Goal: Information Seeking & Learning: Find specific fact

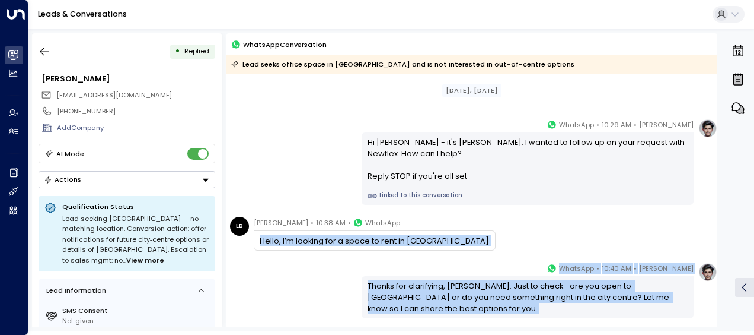
scroll to position [152, 0]
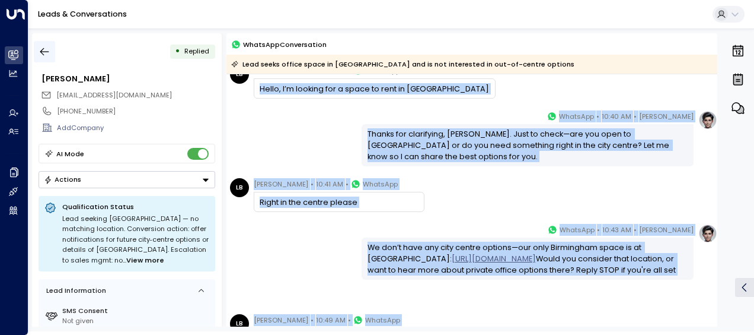
click at [45, 50] on icon "button" at bounding box center [45, 52] width 12 height 12
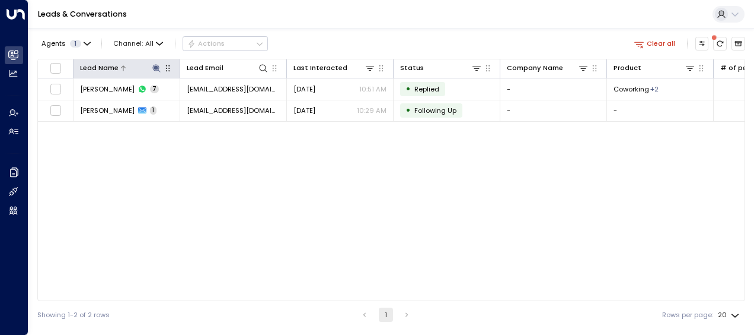
click at [153, 72] on icon at bounding box center [156, 67] width 9 height 9
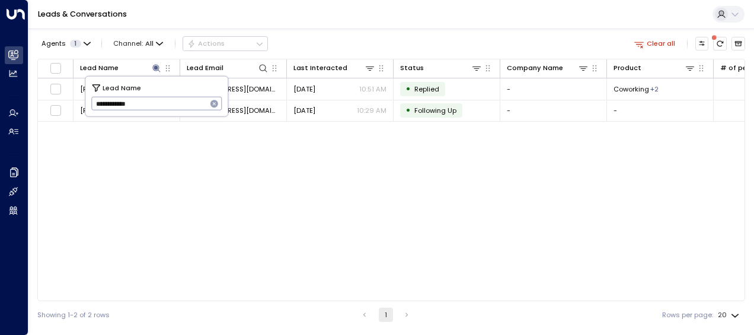
drag, startPoint x: 93, startPoint y: 103, endPoint x: 147, endPoint y: 98, distance: 53.6
click at [147, 98] on input "**********" at bounding box center [149, 104] width 116 height 20
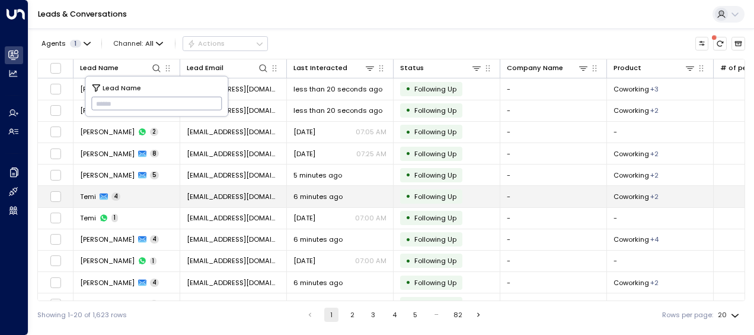
type input "**********"
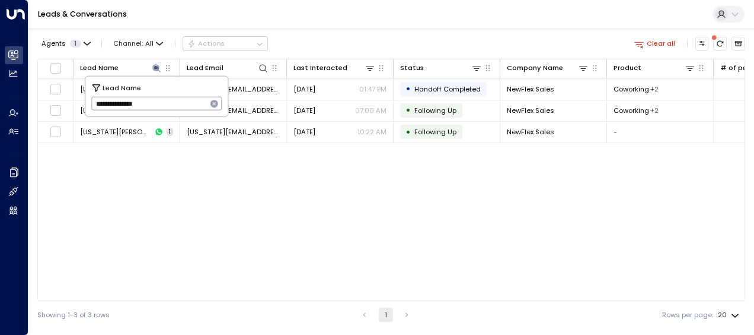
click at [180, 209] on div "Lead Name Lead Email Last Interacted Status Company Name Product # of people AI…" at bounding box center [391, 180] width 708 height 242
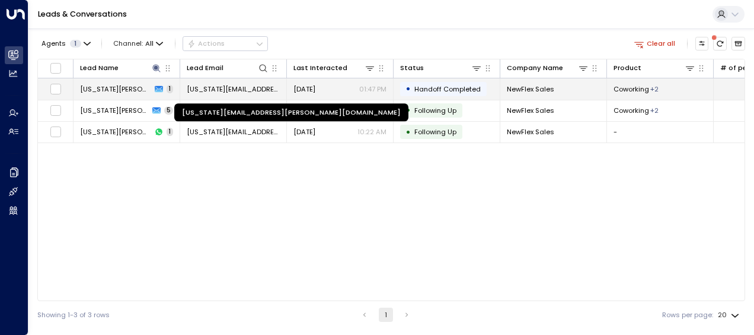
click at [224, 86] on span "[US_STATE][EMAIL_ADDRESS][PERSON_NAME][DOMAIN_NAME]" at bounding box center [233, 88] width 93 height 9
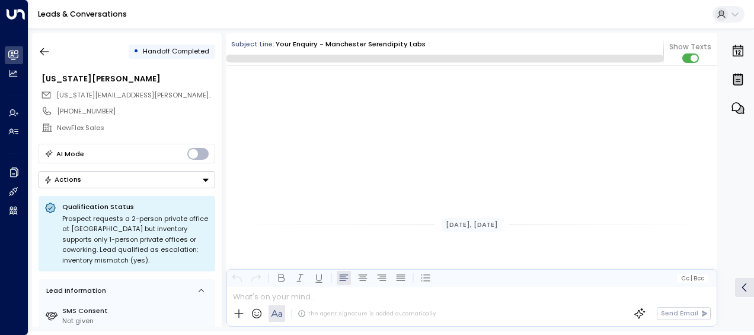
scroll to position [460, 0]
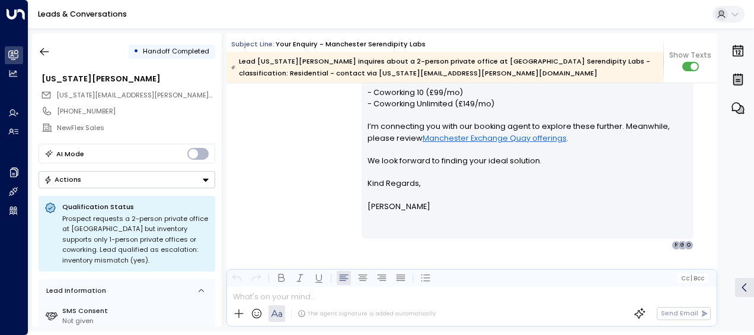
click at [315, 190] on div "[PERSON_NAME] • 01:47 PM • Email Hi [US_STATE], Thanks for your interest in a 2…" at bounding box center [472, 125] width 491 height 249
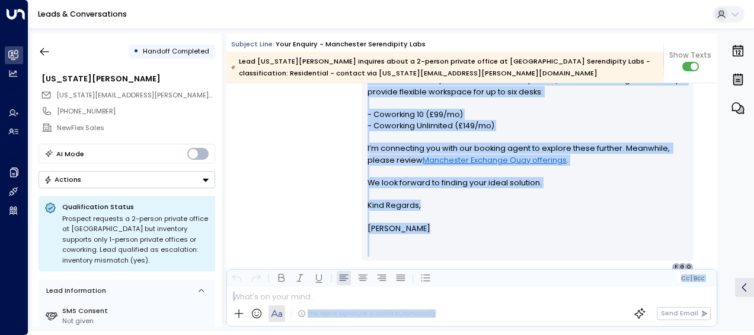
scroll to position [479, 0]
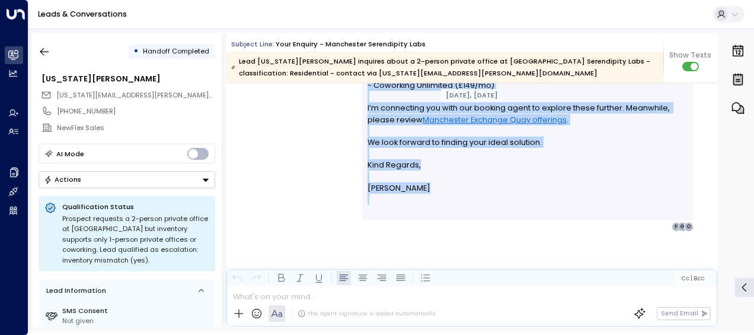
drag, startPoint x: 365, startPoint y: 115, endPoint x: 430, endPoint y: 204, distance: 110.0
click at [430, 204] on div "Hi [US_STATE], Thanks for your interest in a 2-person office at [GEOGRAPHIC_DAT…" at bounding box center [528, 108] width 321 height 216
drag, startPoint x: 430, startPoint y: 204, endPoint x: 377, endPoint y: 163, distance: 67.2
copy div "Hi [US_STATE], Thanks for your interest in a 2-person office at [GEOGRAPHIC_DAT…"
click at [313, 176] on div "[PERSON_NAME] • 01:47 PM • Email Hi [US_STATE], Thanks for your interest in a 2…" at bounding box center [472, 106] width 491 height 249
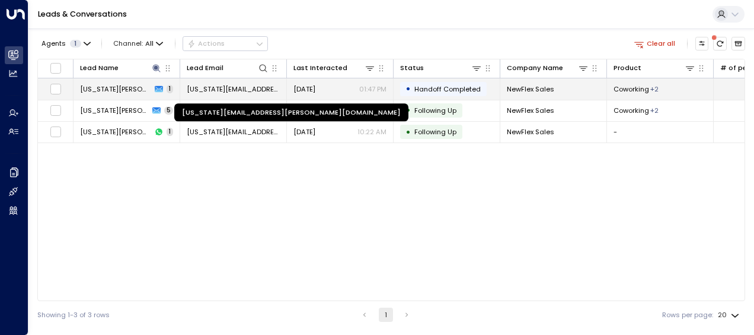
click at [215, 88] on span "[US_STATE][EMAIL_ADDRESS][PERSON_NAME][DOMAIN_NAME]" at bounding box center [233, 88] width 93 height 9
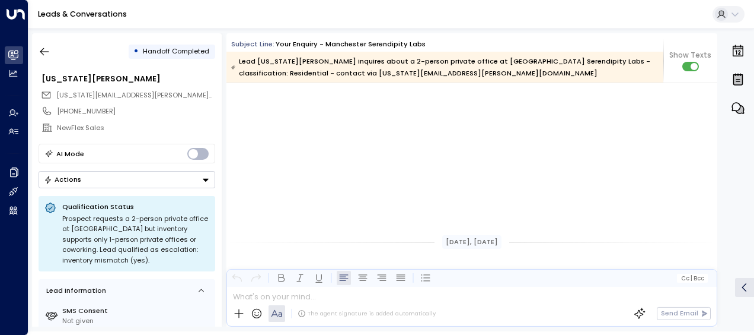
scroll to position [478, 0]
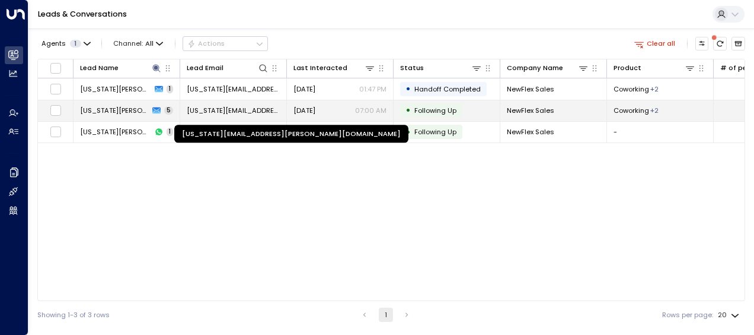
click at [251, 112] on span "[US_STATE][EMAIL_ADDRESS][PERSON_NAME][DOMAIN_NAME]" at bounding box center [233, 110] width 93 height 9
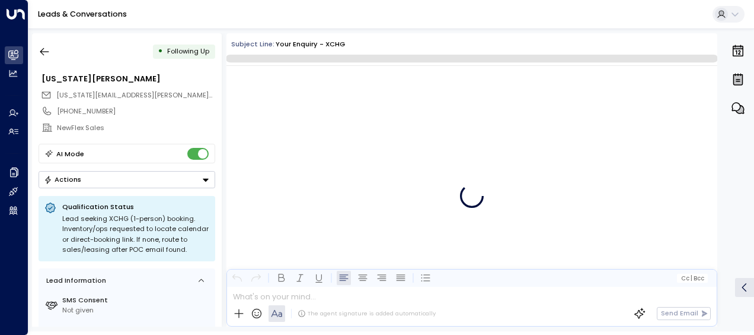
scroll to position [2280, 0]
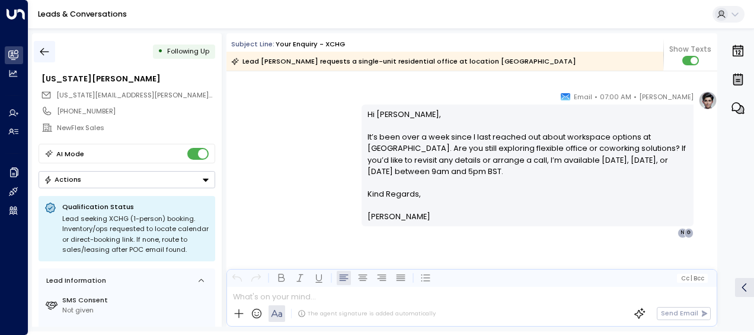
click at [42, 50] on icon "button" at bounding box center [45, 52] width 12 height 12
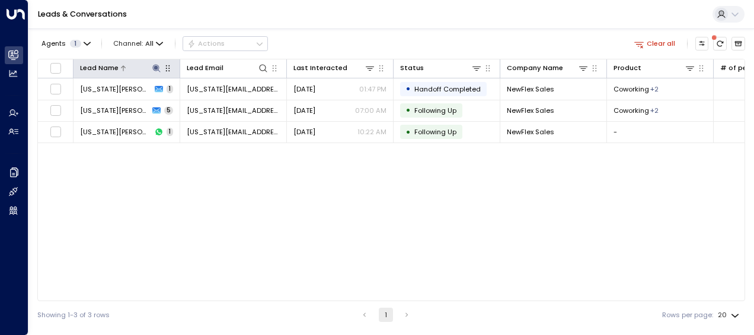
click at [158, 66] on icon at bounding box center [156, 68] width 8 height 8
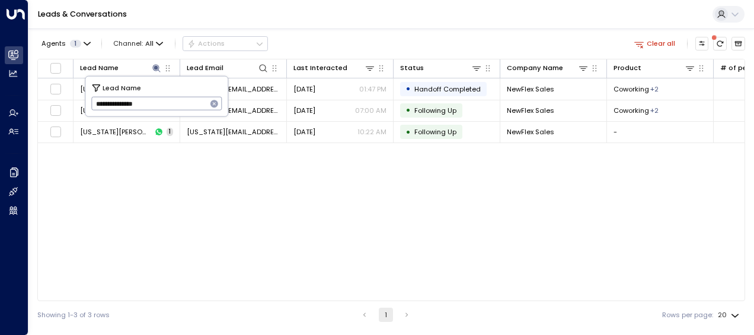
drag, startPoint x: 94, startPoint y: 104, endPoint x: 164, endPoint y: 104, distance: 69.4
click at [164, 104] on input "**********" at bounding box center [149, 104] width 116 height 20
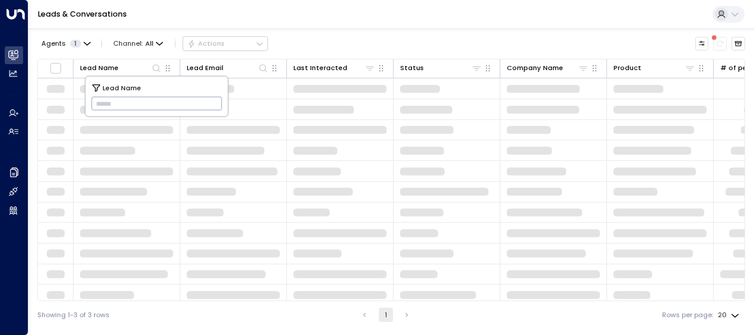
click at [102, 103] on input "text" at bounding box center [156, 104] width 131 height 20
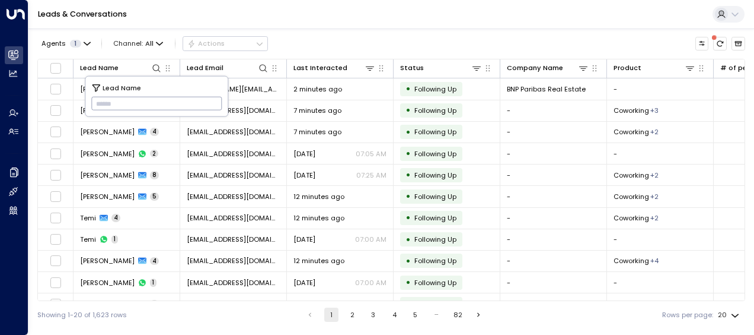
type input "**********"
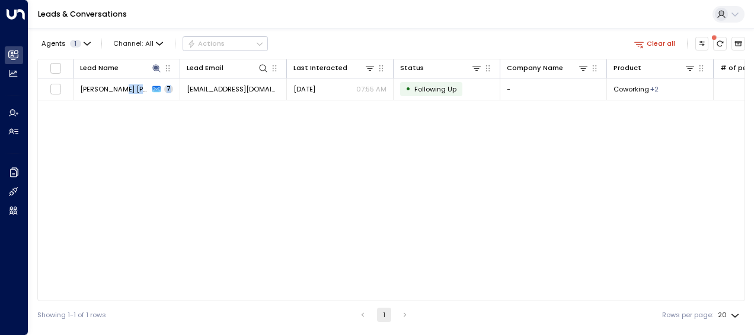
drag, startPoint x: 118, startPoint y: 200, endPoint x: 208, endPoint y: 144, distance: 106.1
click at [208, 144] on div "Lead Name Lead Email Last Interacted Status Company Name Product # of people AI…" at bounding box center [391, 180] width 708 height 242
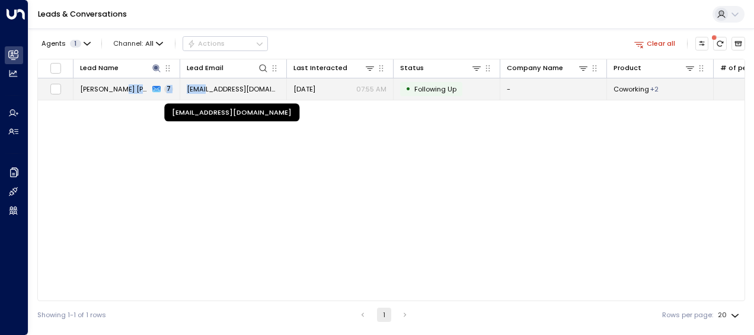
drag, startPoint x: 208, startPoint y: 144, endPoint x: 198, endPoint y: 86, distance: 58.4
click at [198, 86] on span "[EMAIL_ADDRESS][DOMAIN_NAME]" at bounding box center [233, 88] width 93 height 9
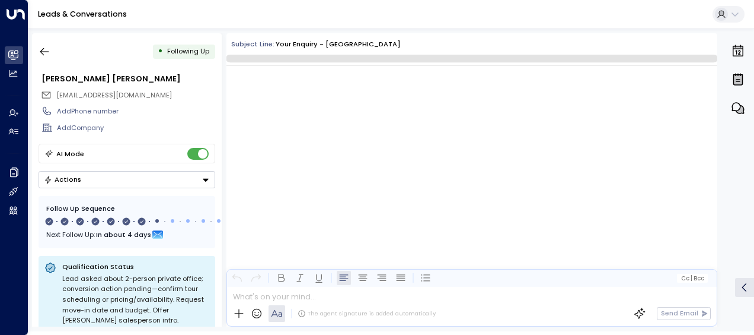
scroll to position [3000, 0]
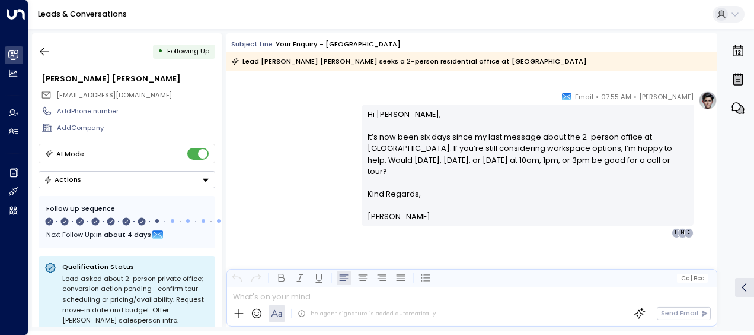
click at [327, 152] on div "[PERSON_NAME] • 07:55 AM • Email Hi [PERSON_NAME], It’s now been six days since…" at bounding box center [472, 164] width 491 height 147
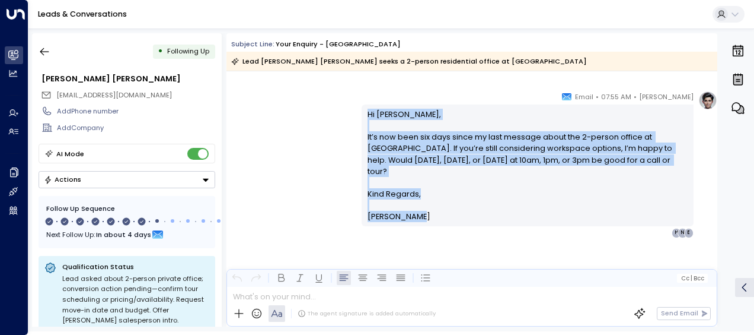
drag, startPoint x: 367, startPoint y: 112, endPoint x: 418, endPoint y: 225, distance: 124.2
click at [418, 225] on div "[PERSON_NAME] • 07:55 AM • Email Hi [PERSON_NAME], It’s now been six days since…" at bounding box center [528, 164] width 332 height 147
copy div "Hi [PERSON_NAME], It’s now been six days since my last message about the 2-pers…"
click at [43, 51] on icon "button" at bounding box center [45, 52] width 12 height 12
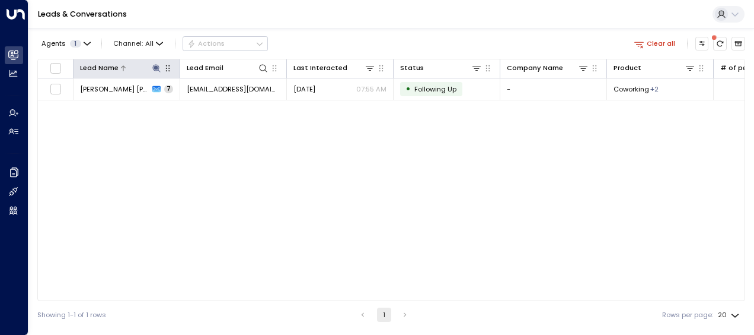
click at [151, 69] on button at bounding box center [156, 67] width 11 height 11
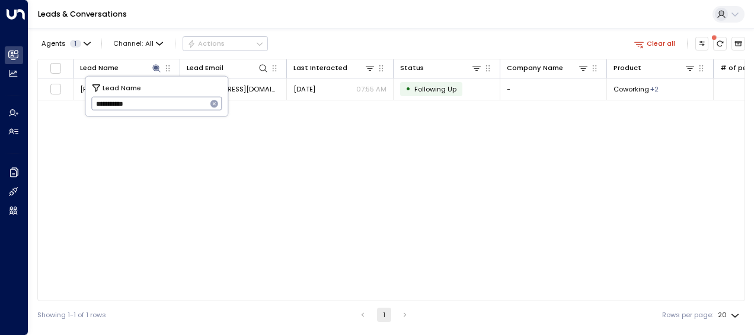
drag, startPoint x: 135, startPoint y: 104, endPoint x: 72, endPoint y: 101, distance: 62.9
click at [72, 101] on body "**********" at bounding box center [377, 164] width 754 height 328
drag, startPoint x: 95, startPoint y: 101, endPoint x: 138, endPoint y: 104, distance: 42.8
click at [138, 104] on input "**********" at bounding box center [149, 104] width 116 height 20
type input "****"
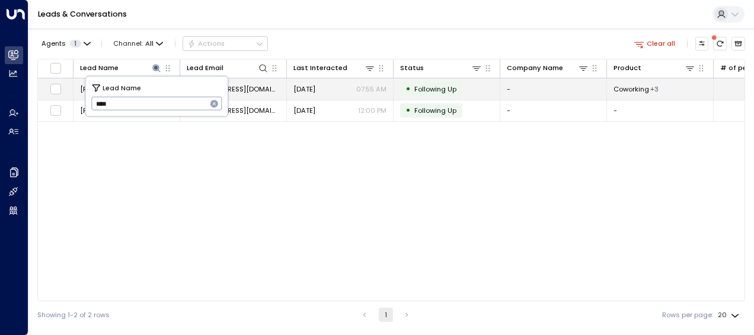
click at [255, 89] on span "[EMAIL_ADDRESS][DOMAIN_NAME]" at bounding box center [233, 88] width 93 height 9
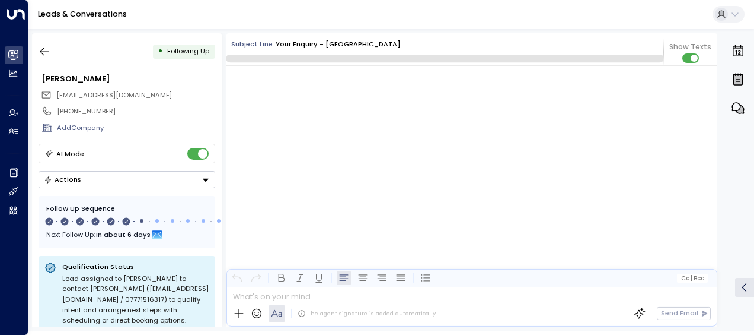
scroll to position [3034, 0]
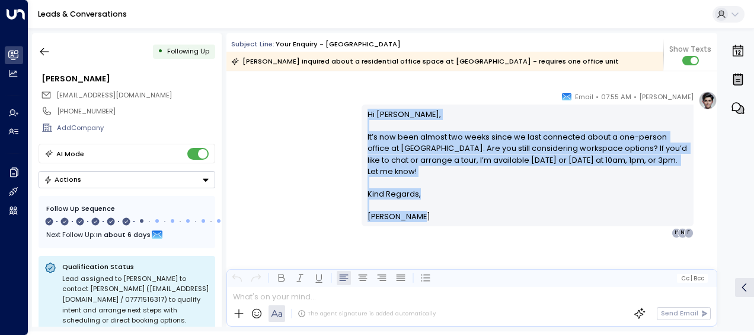
drag, startPoint x: 367, startPoint y: 113, endPoint x: 417, endPoint y: 225, distance: 123.5
click at [417, 225] on div "Hi [PERSON_NAME], It’s now been almost two weeks since we last connected about …" at bounding box center [528, 165] width 332 height 122
drag, startPoint x: 417, startPoint y: 225, endPoint x: 380, endPoint y: 193, distance: 49.2
copy div "Hi [PERSON_NAME], It’s now been almost two weeks since we last connected about …"
click at [40, 48] on icon "button" at bounding box center [45, 52] width 12 height 12
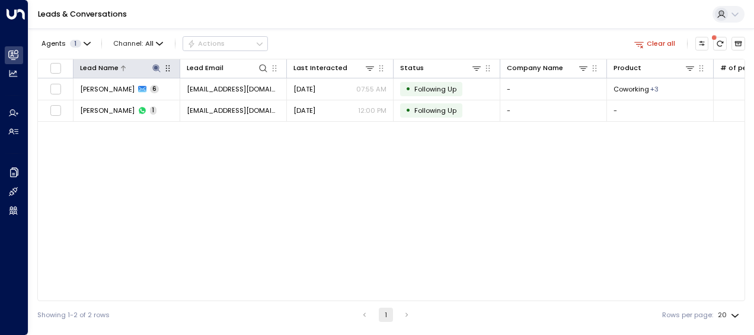
click at [154, 65] on icon at bounding box center [156, 67] width 9 height 9
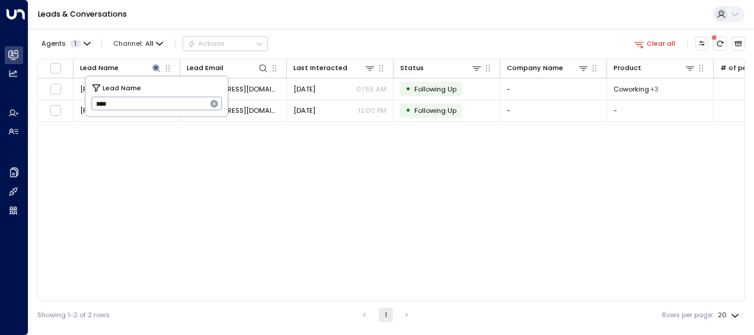
drag, startPoint x: 94, startPoint y: 102, endPoint x: 128, endPoint y: 106, distance: 34.0
click at [128, 106] on input "****" at bounding box center [149, 104] width 116 height 20
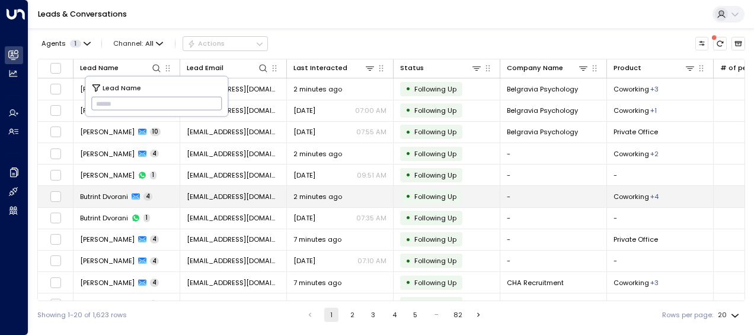
type input "**********"
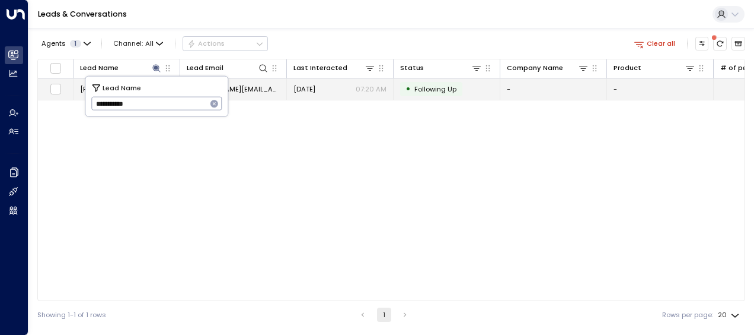
click at [251, 87] on span "[PERSON_NAME][EMAIL_ADDRESS][PERSON_NAME][DOMAIN_NAME]" at bounding box center [233, 88] width 93 height 9
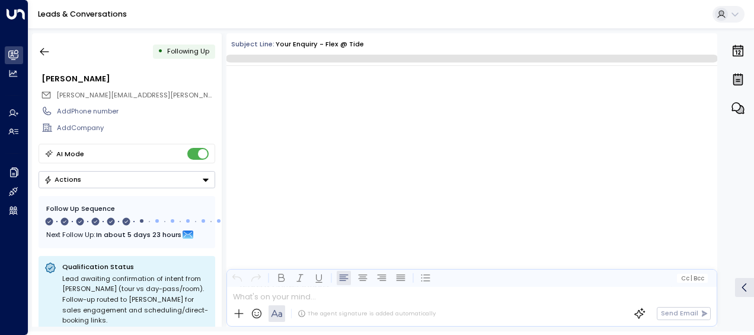
scroll to position [2691, 0]
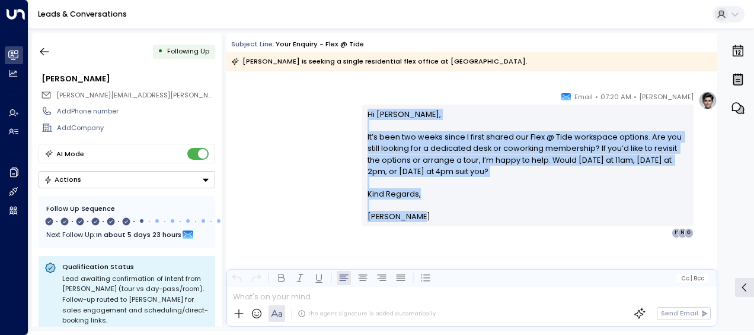
drag, startPoint x: 364, startPoint y: 113, endPoint x: 429, endPoint y: 218, distance: 124.1
click at [429, 218] on div "Hi [PERSON_NAME], It’s been two weeks since I first shared our Flex @ Tide work…" at bounding box center [528, 165] width 332 height 122
drag, startPoint x: 429, startPoint y: 218, endPoint x: 393, endPoint y: 212, distance: 37.2
copy div "Hi [PERSON_NAME], It’s been two weeks since I first shared our Flex @ Tide work…"
click at [45, 49] on icon "button" at bounding box center [45, 52] width 12 height 12
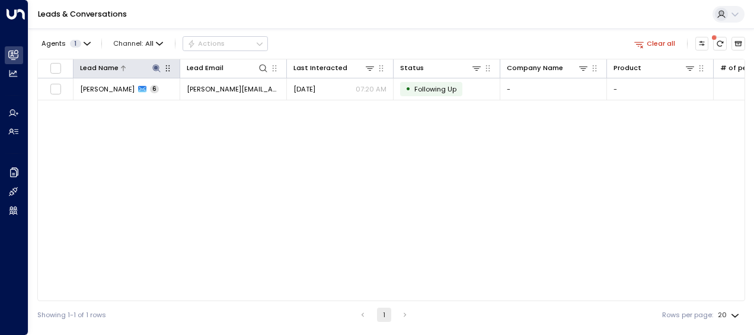
click at [156, 65] on icon at bounding box center [156, 68] width 8 height 8
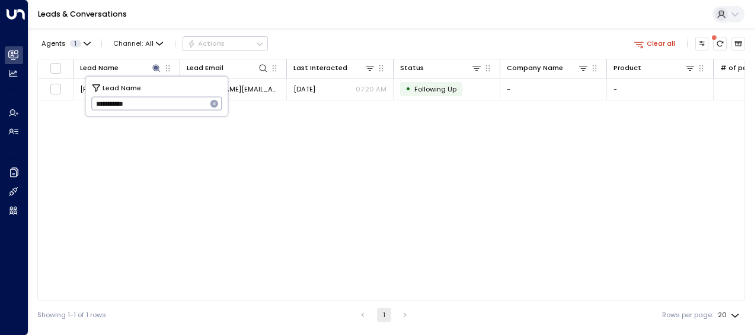
drag, startPoint x: 91, startPoint y: 106, endPoint x: 180, endPoint y: 104, distance: 89.0
click at [180, 104] on input "**********" at bounding box center [149, 104] width 116 height 20
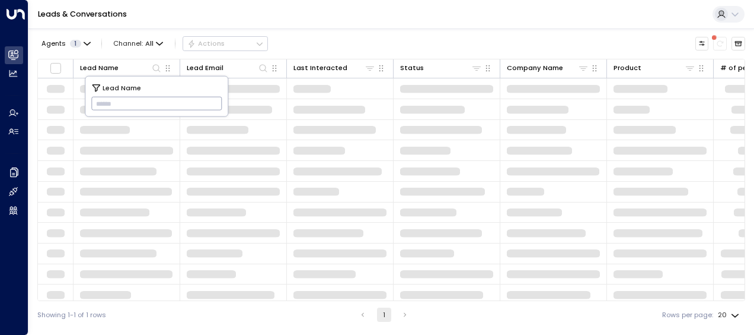
click at [103, 103] on input "text" at bounding box center [156, 104] width 131 height 20
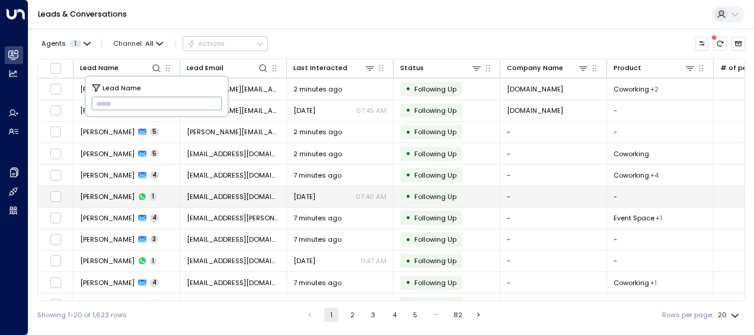
type input "**********"
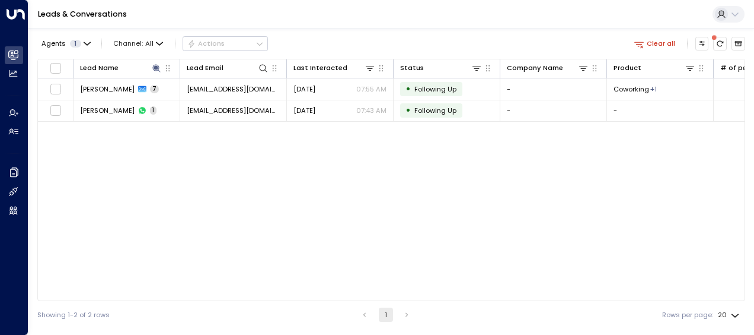
click at [117, 197] on div "Lead Name Lead Email Last Interacted Status Company Name Product # of people AI…" at bounding box center [391, 180] width 708 height 242
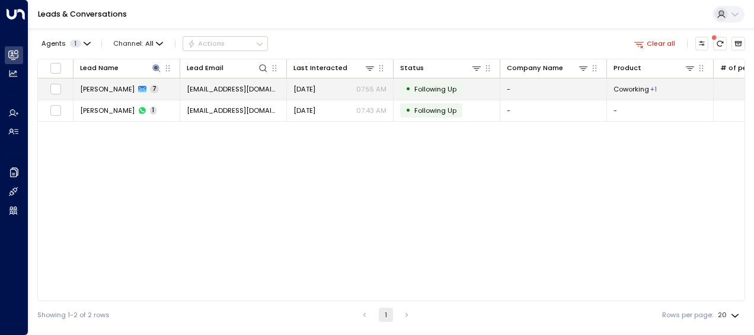
click at [243, 89] on span "[EMAIL_ADDRESS][DOMAIN_NAME]" at bounding box center [233, 88] width 93 height 9
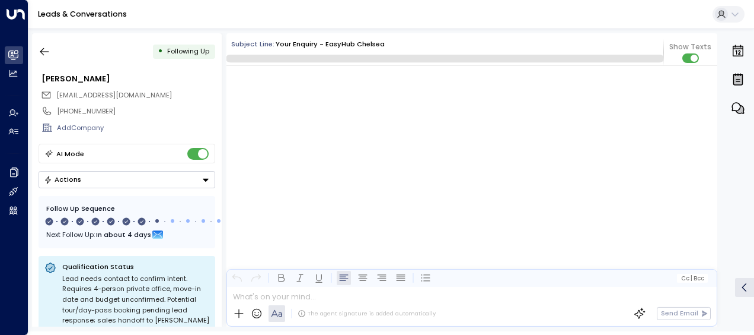
scroll to position [3259, 0]
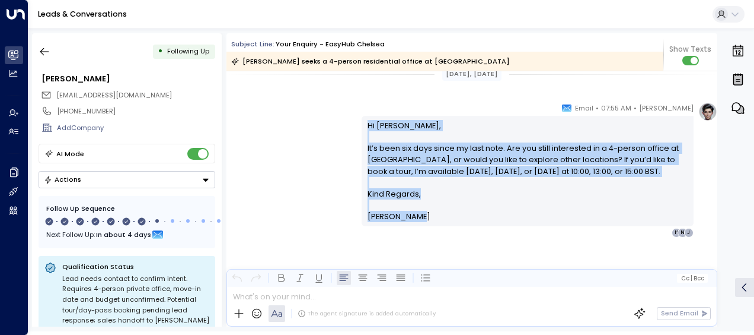
drag, startPoint x: 364, startPoint y: 122, endPoint x: 420, endPoint y: 216, distance: 109.0
click at [420, 216] on div "Hi [PERSON_NAME], It’s been six days since my last note. Are you still interest…" at bounding box center [528, 171] width 321 height 103
drag, startPoint x: 420, startPoint y: 216, endPoint x: 388, endPoint y: 172, distance: 54.3
copy div "Hi [PERSON_NAME], It’s been six days since my last note. Are you still interest…"
click at [45, 50] on icon "button" at bounding box center [45, 52] width 12 height 12
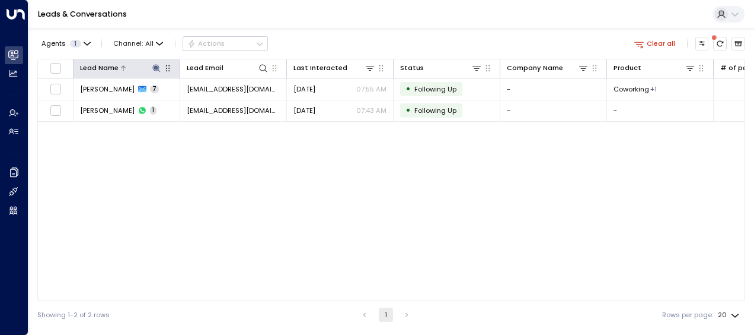
click at [153, 64] on icon at bounding box center [156, 67] width 9 height 9
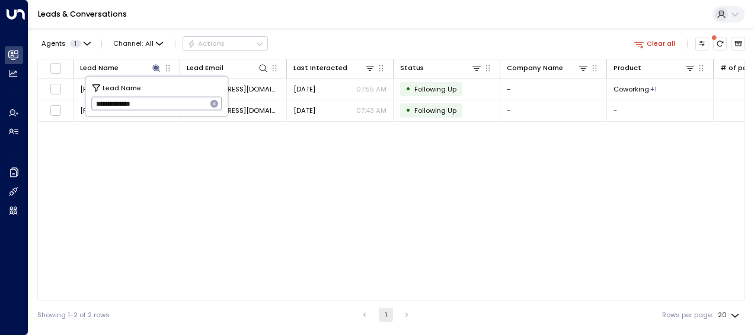
drag, startPoint x: 96, startPoint y: 105, endPoint x: 156, endPoint y: 105, distance: 59.9
click at [156, 105] on input "**********" at bounding box center [149, 104] width 116 height 20
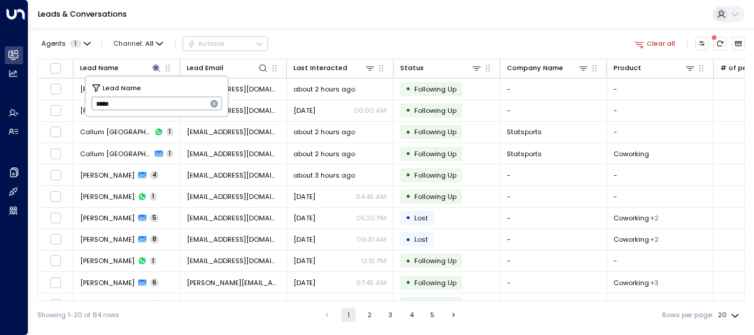
type input "******"
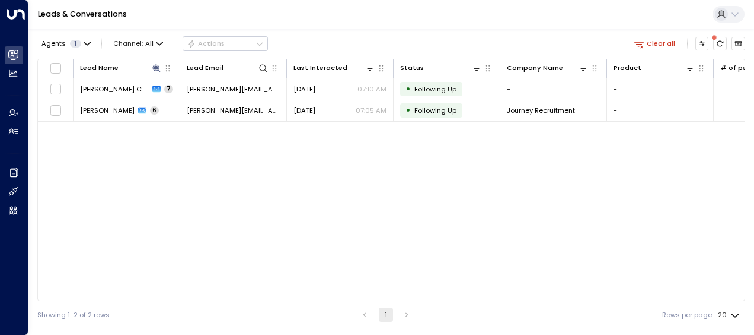
click at [214, 140] on div "Lead Name Lead Email Last Interacted Status Company Name Product # of people AI…" at bounding box center [391, 180] width 708 height 242
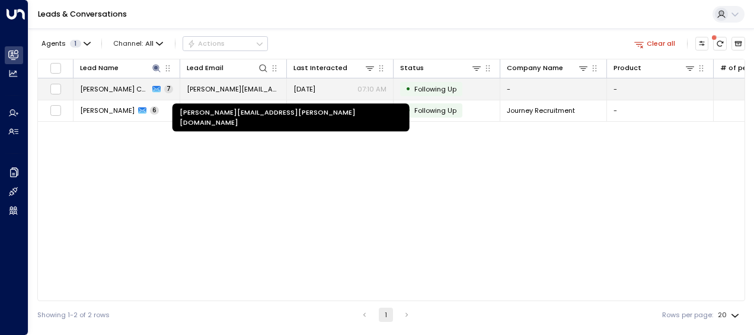
click at [231, 90] on span "[PERSON_NAME][EMAIL_ADDRESS][PERSON_NAME][DOMAIN_NAME]" at bounding box center [233, 88] width 93 height 9
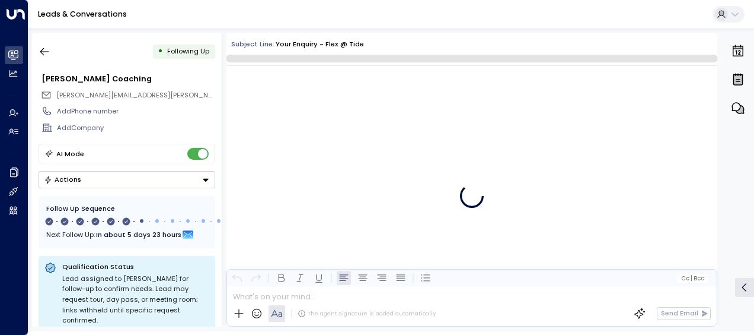
scroll to position [2680, 0]
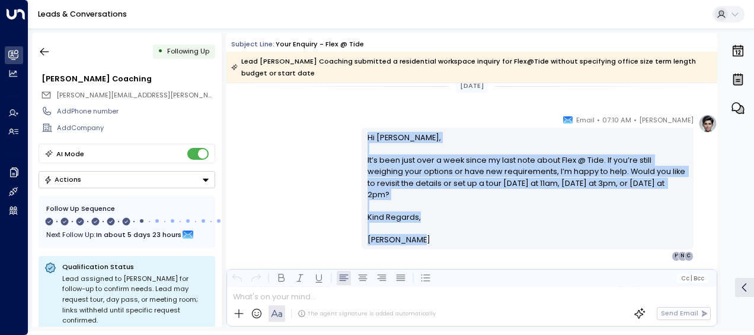
drag, startPoint x: 365, startPoint y: 135, endPoint x: 428, endPoint y: 240, distance: 121.9
click at [428, 240] on div "[PERSON_NAME] • 07:10 AM • Email Hi [PERSON_NAME], It’s been just over a week s…" at bounding box center [528, 187] width 332 height 147
drag, startPoint x: 428, startPoint y: 240, endPoint x: 383, endPoint y: 176, distance: 78.3
click at [383, 176] on p "Hi [PERSON_NAME], It’s been just over a week since my last note about Flex @ Ti…" at bounding box center [528, 171] width 321 height 79
copy div "Hi [PERSON_NAME], It’s been just over a week since my last note about Flex @ Ti…"
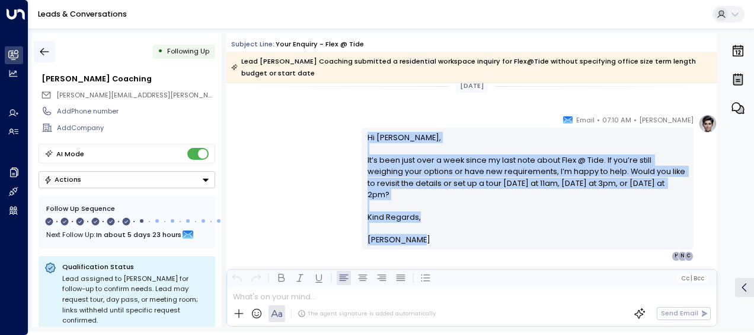
click at [45, 52] on icon "button" at bounding box center [45, 52] width 12 height 12
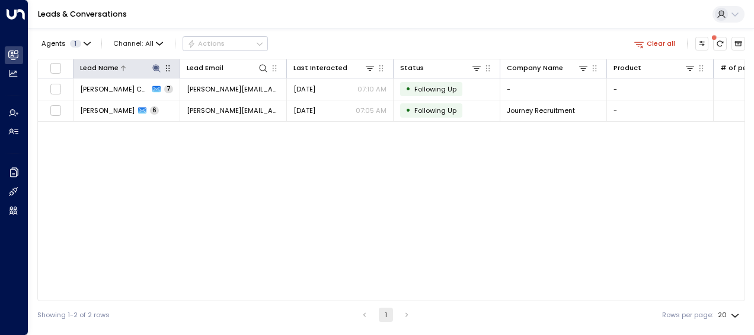
click at [155, 65] on icon at bounding box center [156, 67] width 9 height 9
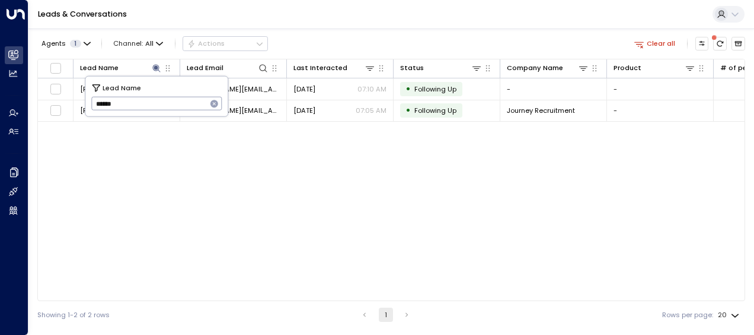
drag, startPoint x: 95, startPoint y: 102, endPoint x: 140, endPoint y: 101, distance: 44.5
click at [140, 101] on input "******" at bounding box center [149, 104] width 116 height 20
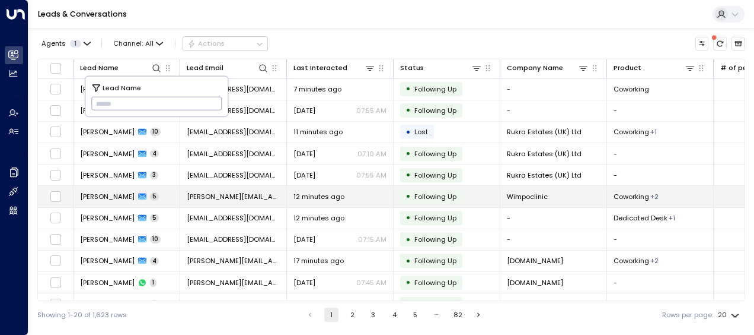
type input "**********"
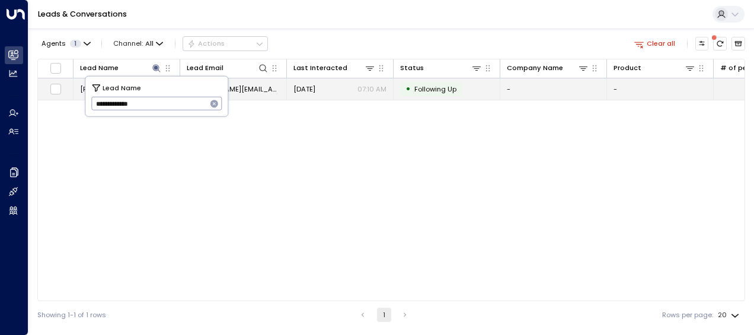
click at [307, 88] on span "[DATE]" at bounding box center [305, 88] width 22 height 9
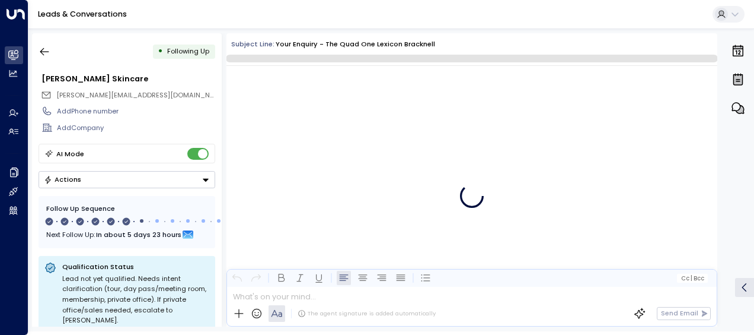
scroll to position [2680, 0]
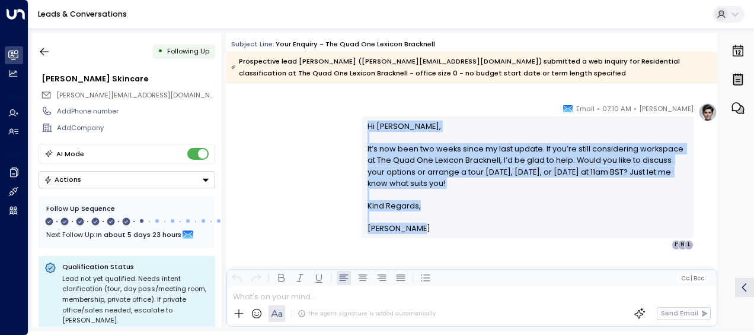
drag, startPoint x: 365, startPoint y: 123, endPoint x: 422, endPoint y: 229, distance: 120.5
click at [422, 229] on div "Hi [PERSON_NAME], It’s now been two weeks since my last update. If you’re still…" at bounding box center [528, 177] width 321 height 114
drag, startPoint x: 422, startPoint y: 229, endPoint x: 391, endPoint y: 189, distance: 50.8
copy div "Hi [PERSON_NAME], It’s now been two weeks since my last update. If you’re still…"
click at [44, 52] on icon "button" at bounding box center [45, 52] width 12 height 12
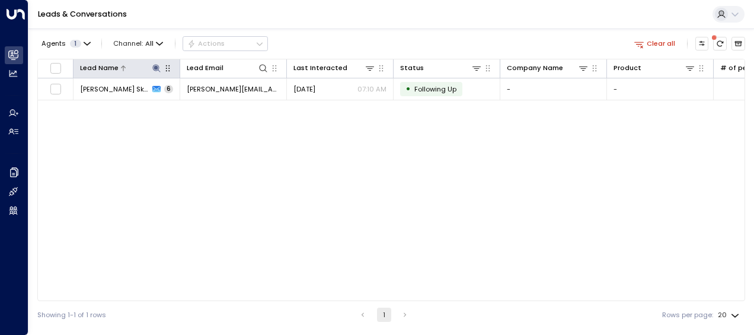
click at [158, 68] on icon at bounding box center [156, 68] width 8 height 8
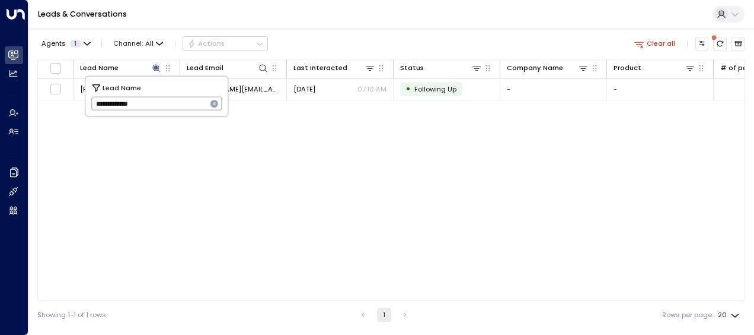
drag, startPoint x: 95, startPoint y: 102, endPoint x: 157, endPoint y: 104, distance: 61.7
click at [157, 104] on input "**********" at bounding box center [149, 104] width 116 height 20
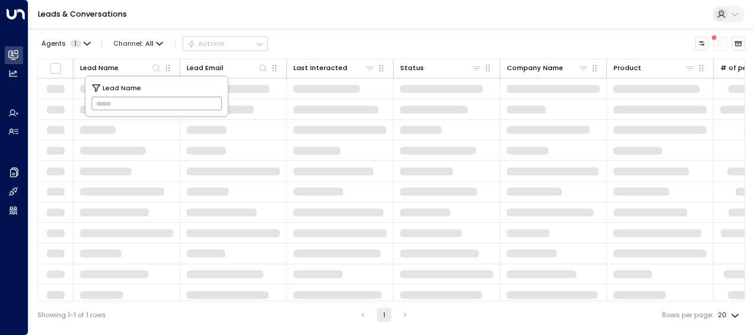
click at [100, 101] on input "text" at bounding box center [156, 104] width 131 height 20
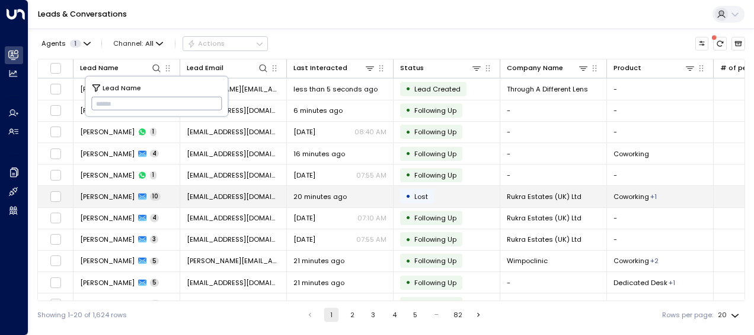
type input "**********"
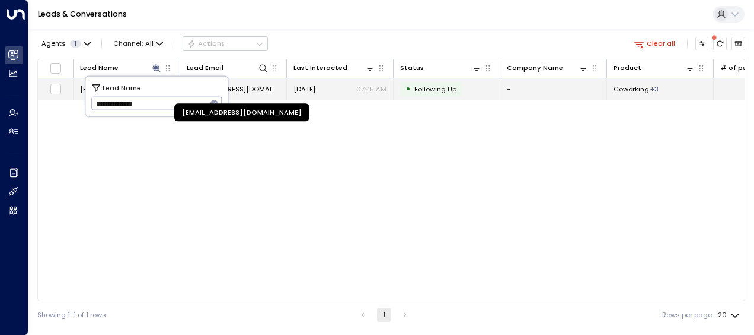
click at [262, 86] on span "[EMAIL_ADDRESS][DOMAIN_NAME]" at bounding box center [233, 88] width 93 height 9
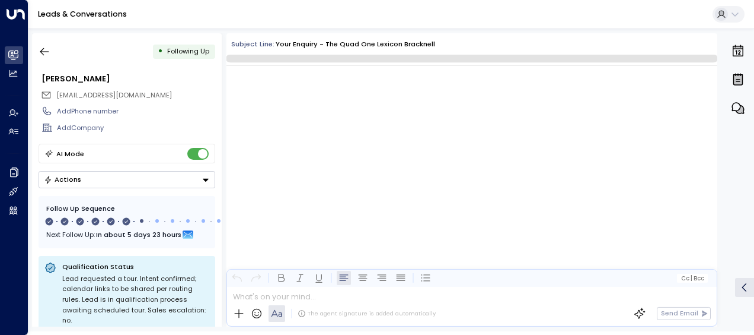
scroll to position [2623, 0]
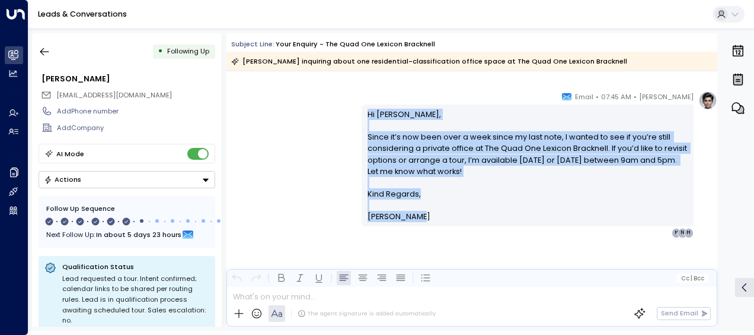
drag, startPoint x: 365, startPoint y: 114, endPoint x: 429, endPoint y: 219, distance: 123.0
click at [429, 219] on div "Hi [PERSON_NAME], Since it’s now been over a week since my last note, I wanted …" at bounding box center [528, 166] width 321 height 114
drag, startPoint x: 429, startPoint y: 219, endPoint x: 377, endPoint y: 159, distance: 79.5
copy div "Hi [PERSON_NAME], Since it’s now been over a week since my last note, I wanted …"
click at [43, 52] on icon "button" at bounding box center [45, 52] width 12 height 12
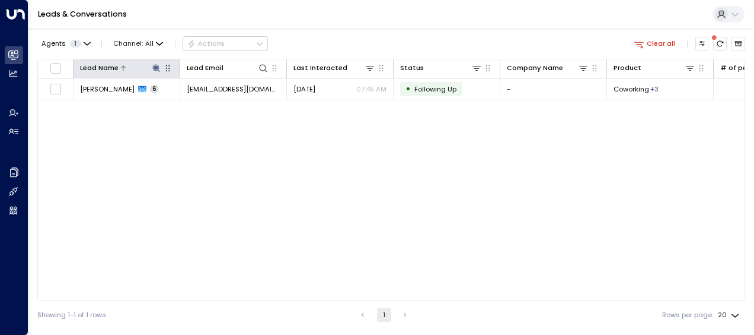
click at [158, 65] on icon at bounding box center [156, 67] width 9 height 9
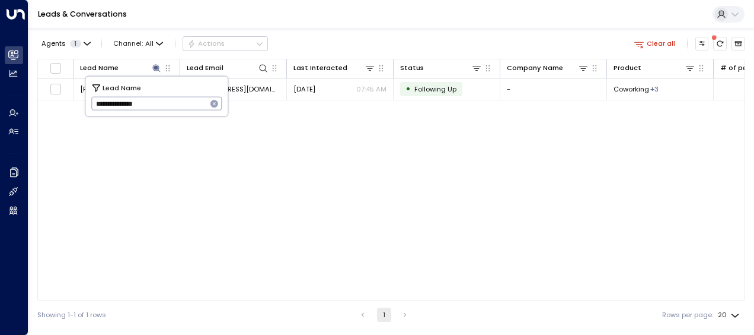
drag, startPoint x: 96, startPoint y: 102, endPoint x: 179, endPoint y: 113, distance: 83.8
click at [179, 113] on div "**********" at bounding box center [156, 97] width 142 height 40
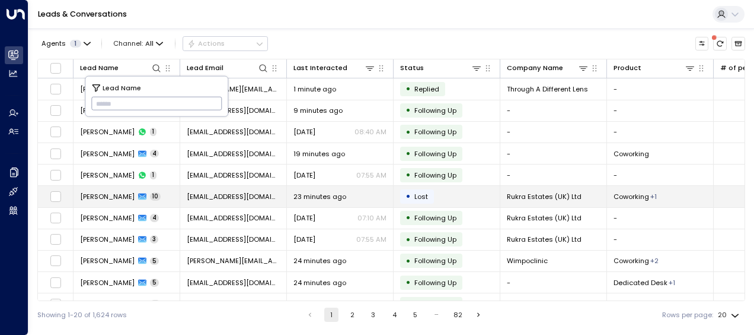
type input "**********"
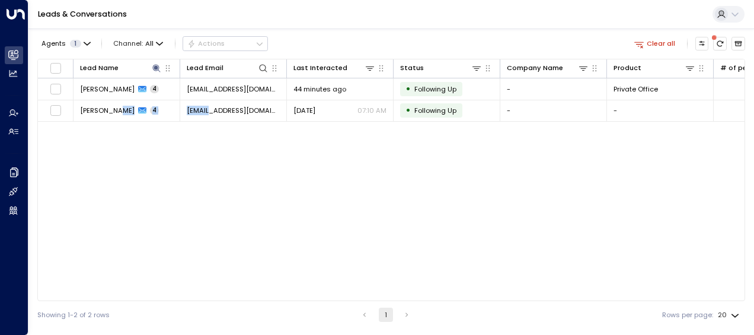
drag, startPoint x: 119, startPoint y: 194, endPoint x: 201, endPoint y: 180, distance: 83.6
click at [201, 180] on div "Lead Name Lead Email Last Interacted Status Company Name Product # of people AI…" at bounding box center [391, 180] width 708 height 242
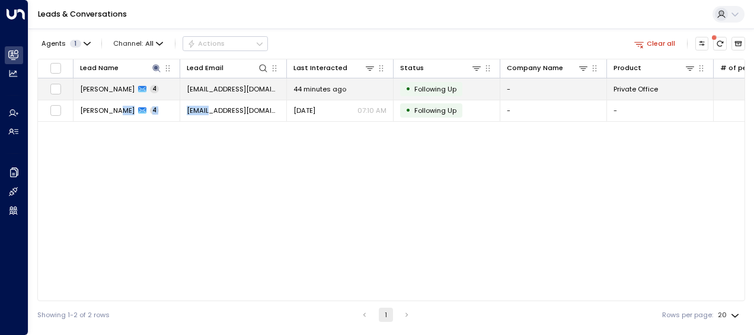
drag, startPoint x: 201, startPoint y: 180, endPoint x: 303, endPoint y: 87, distance: 138.1
click at [303, 87] on span "44 minutes ago" at bounding box center [320, 88] width 53 height 9
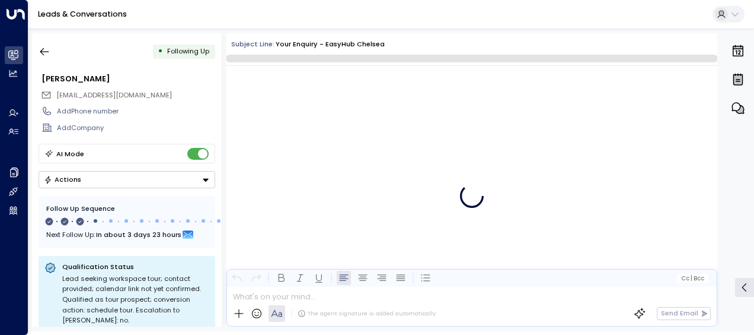
scroll to position [1024, 0]
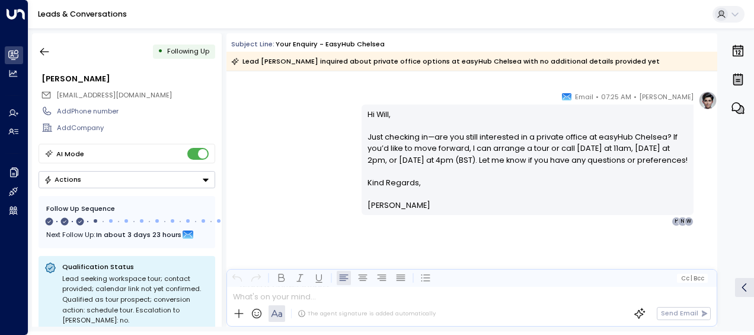
click at [295, 117] on div "[PERSON_NAME] • 07:25 AM • Email Hi Will, Just checking in—are you still intere…" at bounding box center [472, 158] width 491 height 135
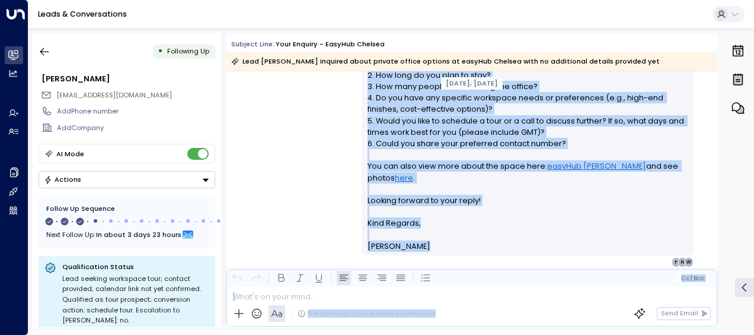
scroll to position [314, 0]
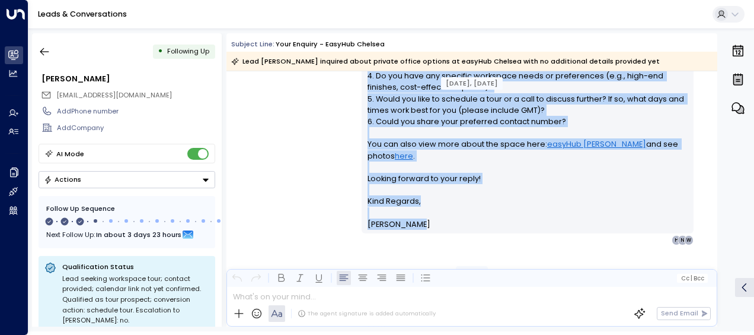
drag, startPoint x: 366, startPoint y: 97, endPoint x: 424, endPoint y: 230, distance: 144.8
click at [424, 230] on div "Hi [PERSON_NAME], Thanks for your interest in a private office at easyHub Chels…" at bounding box center [528, 104] width 332 height 258
drag, startPoint x: 424, startPoint y: 230, endPoint x: 384, endPoint y: 218, distance: 40.9
copy div "Hi [PERSON_NAME], Thanks for your interest in a private office at easyHub Chels…"
click at [281, 144] on div "[PERSON_NAME] • 01:33 PM • Email Hi Will, Thanks for your interest in a private…" at bounding box center [472, 103] width 491 height 284
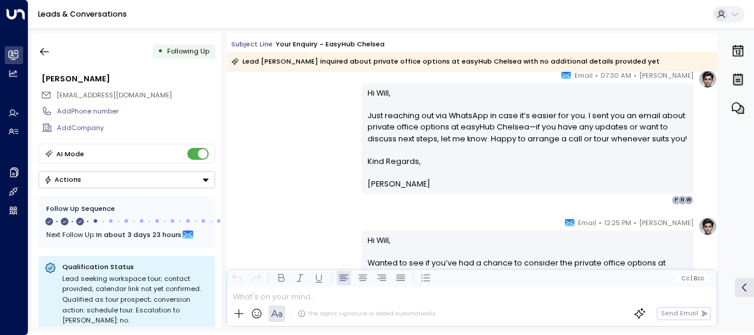
scroll to position [551, 0]
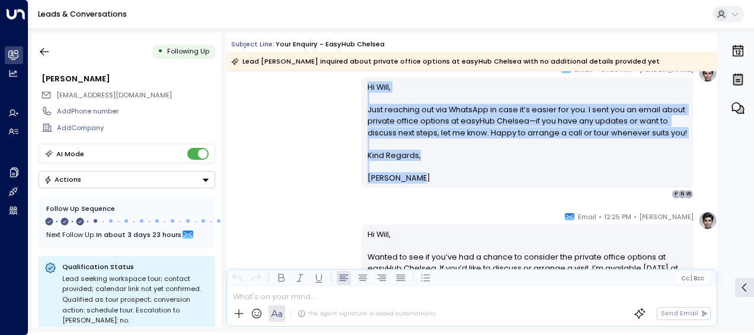
drag, startPoint x: 364, startPoint y: 84, endPoint x: 414, endPoint y: 177, distance: 105.1
click at [414, 177] on div "Hi Will, Just reaching out via WhatsApp in case it’s easier for you. I sent you…" at bounding box center [528, 132] width 332 height 110
drag, startPoint x: 414, startPoint y: 177, endPoint x: 391, endPoint y: 176, distance: 23.2
copy div "Hi Will, Just reaching out via WhatsApp in case it’s easier for you. I sent you…"
click at [325, 189] on div "[PERSON_NAME] • 07:30 AM • Email Hi Will, Just reaching out via WhatsApp in cas…" at bounding box center [472, 130] width 491 height 135
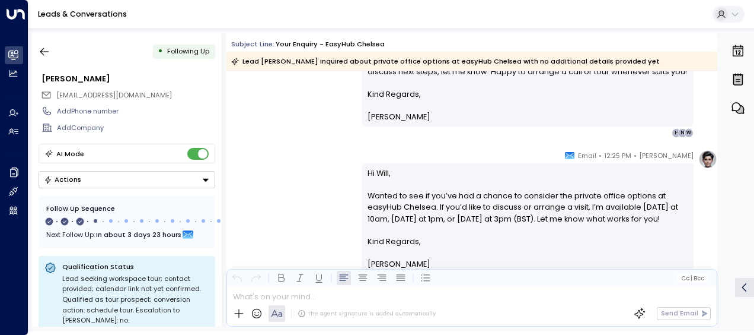
scroll to position [622, 0]
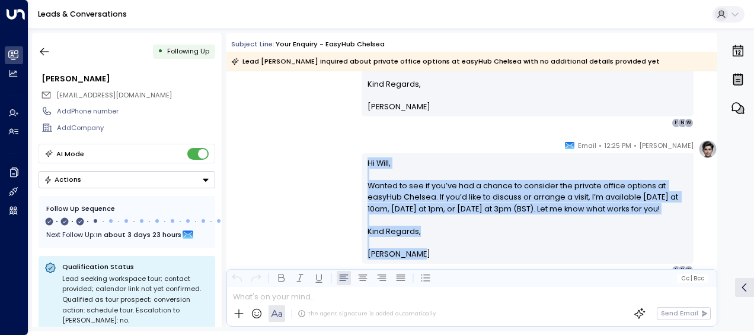
drag, startPoint x: 363, startPoint y: 160, endPoint x: 421, endPoint y: 251, distance: 107.5
click at [421, 251] on div "Hi [PERSON_NAME], Wanted to see if you’ve had a chance to consider the private …" at bounding box center [528, 208] width 332 height 110
drag, startPoint x: 421, startPoint y: 251, endPoint x: 396, endPoint y: 203, distance: 53.8
click at [275, 173] on div "[PERSON_NAME] • 12:25 PM • Email Hi Will, Wanted to see if you’ve had a chance …" at bounding box center [472, 206] width 491 height 135
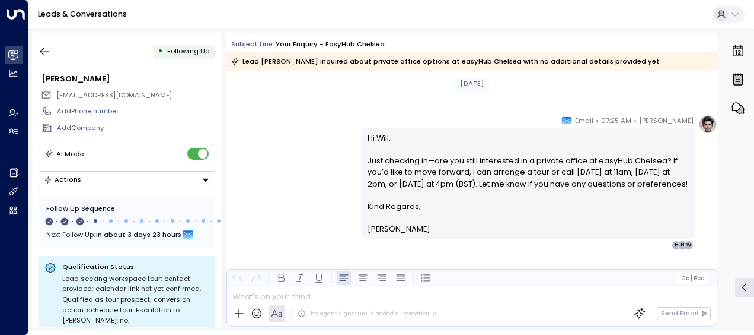
scroll to position [859, 0]
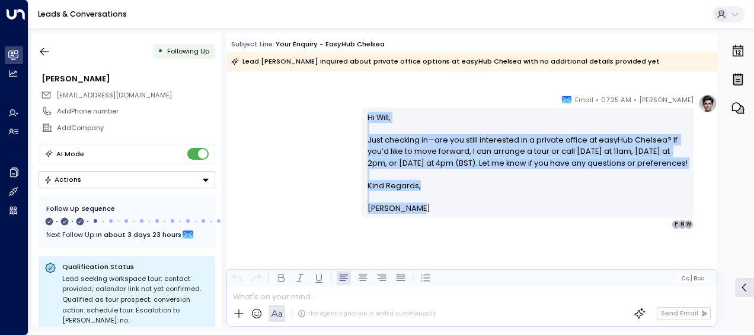
drag, startPoint x: 367, startPoint y: 116, endPoint x: 427, endPoint y: 219, distance: 119.6
click at [427, 214] on div "Hi Will, Just checking in—are you still interested in a private office at easyH…" at bounding box center [528, 163] width 321 height 103
drag, startPoint x: 427, startPoint y: 219, endPoint x: 378, endPoint y: 152, distance: 83.3
click at [45, 47] on icon "button" at bounding box center [45, 52] width 12 height 12
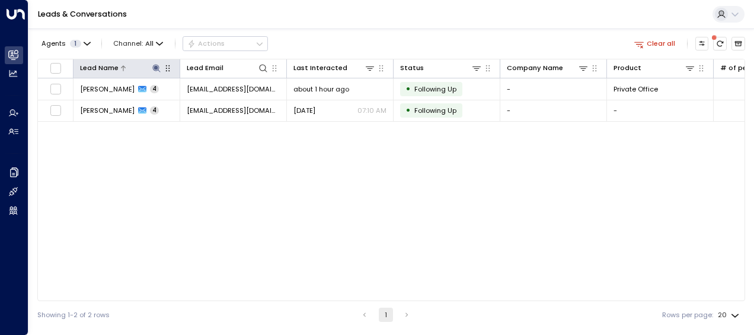
click at [157, 65] on icon at bounding box center [156, 68] width 8 height 8
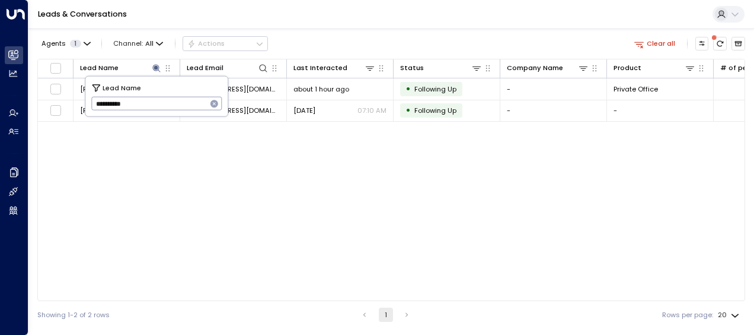
drag, startPoint x: 96, startPoint y: 104, endPoint x: 140, endPoint y: 109, distance: 44.1
click at [140, 109] on input "**********" at bounding box center [149, 104] width 116 height 20
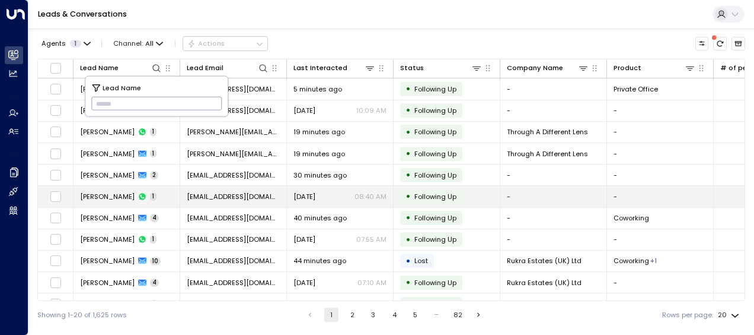
type input "**********"
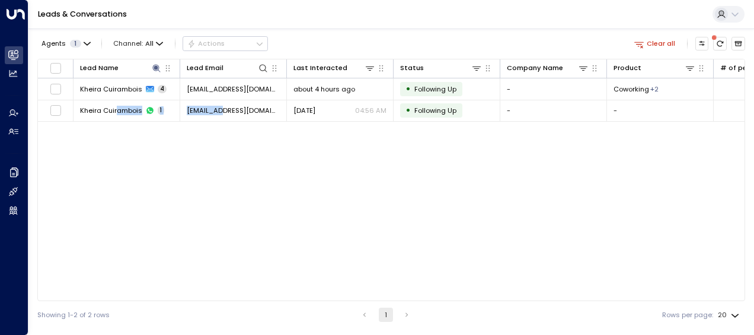
drag, startPoint x: 116, startPoint y: 191, endPoint x: 223, endPoint y: 145, distance: 116.1
click at [223, 145] on div "Lead Name Lead Email Last Interacted Status Company Name Product # of people AI…" at bounding box center [391, 180] width 708 height 242
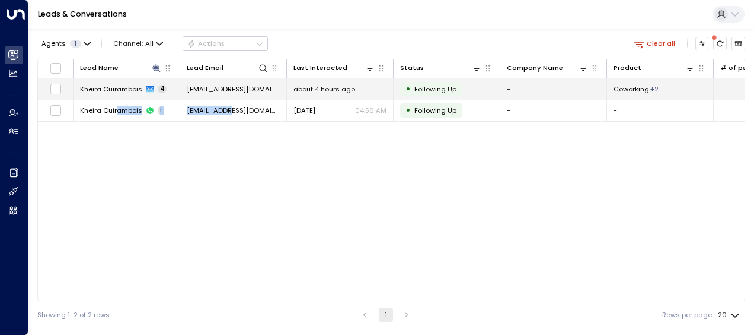
drag, startPoint x: 223, startPoint y: 145, endPoint x: 342, endPoint y: 89, distance: 131.3
click at [342, 89] on span "about 4 hours ago" at bounding box center [325, 88] width 62 height 9
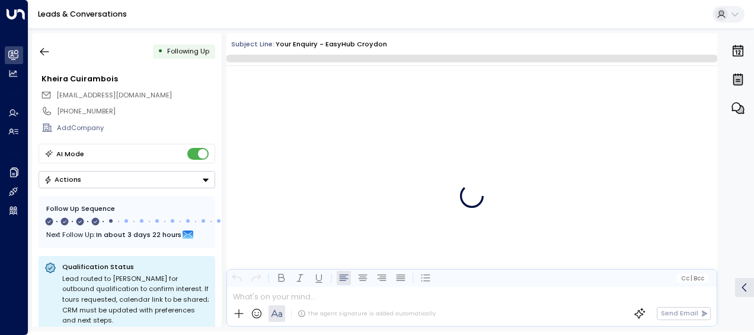
scroll to position [1205, 0]
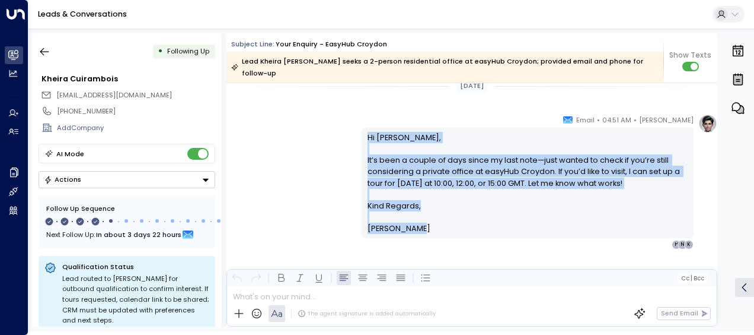
drag, startPoint x: 366, startPoint y: 122, endPoint x: 413, endPoint y: 214, distance: 102.7
click at [413, 214] on div "Hi [PERSON_NAME], It’s been a couple of days since my last note—just wanted to …" at bounding box center [528, 183] width 321 height 103
drag, startPoint x: 413, startPoint y: 214, endPoint x: 390, endPoint y: 215, distance: 23.2
click at [47, 47] on icon "button" at bounding box center [45, 52] width 12 height 12
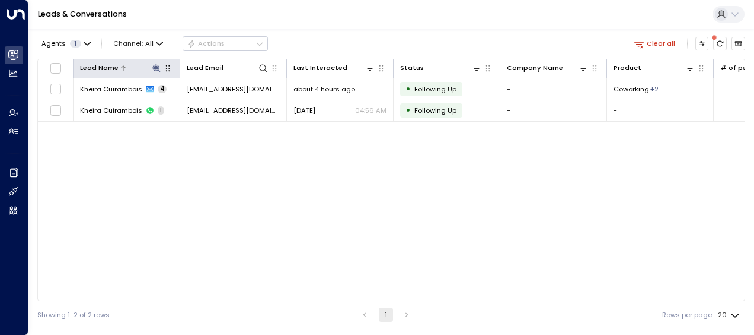
click at [155, 66] on icon at bounding box center [156, 68] width 8 height 8
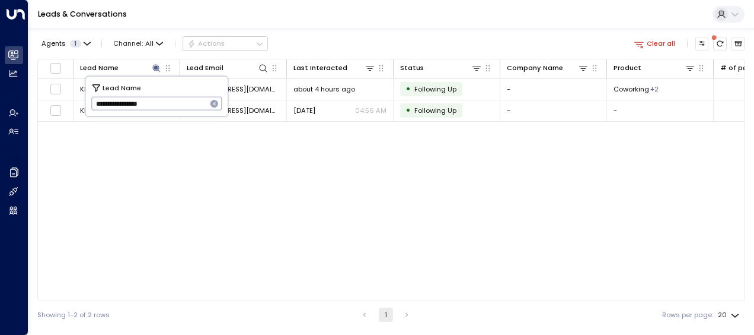
drag, startPoint x: 93, startPoint y: 103, endPoint x: 166, endPoint y: 107, distance: 73.0
click at [166, 107] on input "**********" at bounding box center [149, 104] width 116 height 20
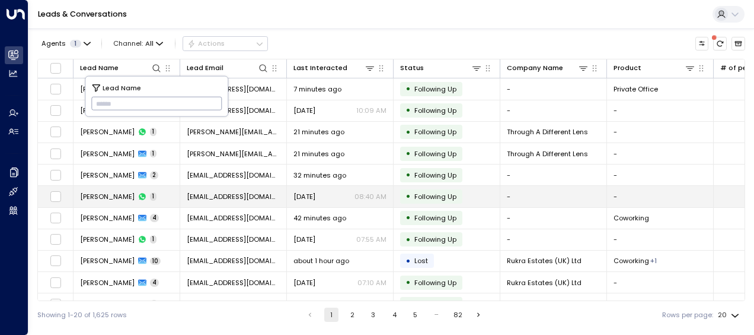
type input "**********"
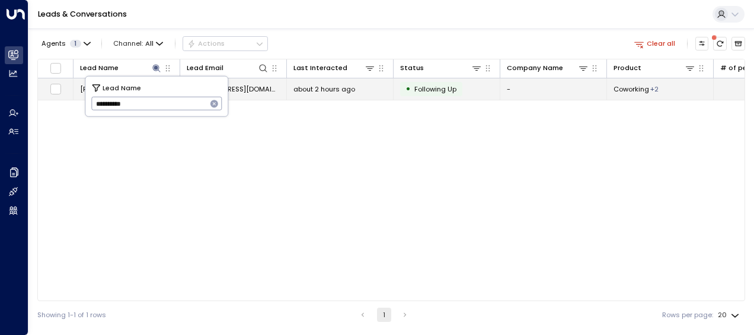
click at [246, 89] on span "[EMAIL_ADDRESS][DOMAIN_NAME]" at bounding box center [233, 88] width 93 height 9
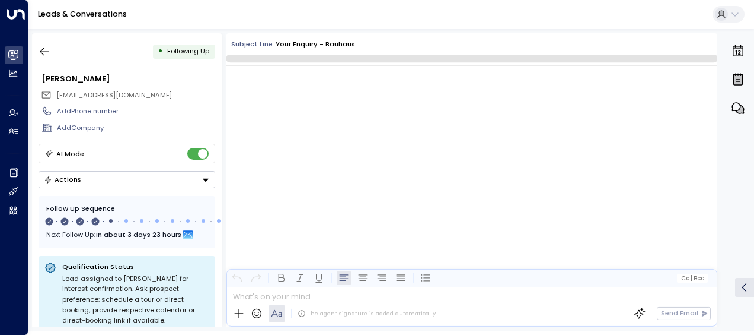
scroll to position [1698, 0]
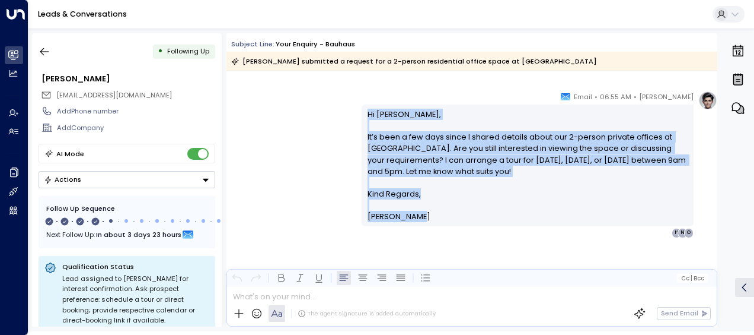
drag, startPoint x: 365, startPoint y: 112, endPoint x: 419, endPoint y: 214, distance: 114.6
click at [419, 214] on div "Hi [PERSON_NAME], It’s been a few days since I shared details about our 2-perso…" at bounding box center [528, 166] width 321 height 114
drag, startPoint x: 419, startPoint y: 214, endPoint x: 380, endPoint y: 160, distance: 66.7
click at [44, 50] on icon "button" at bounding box center [45, 52] width 12 height 12
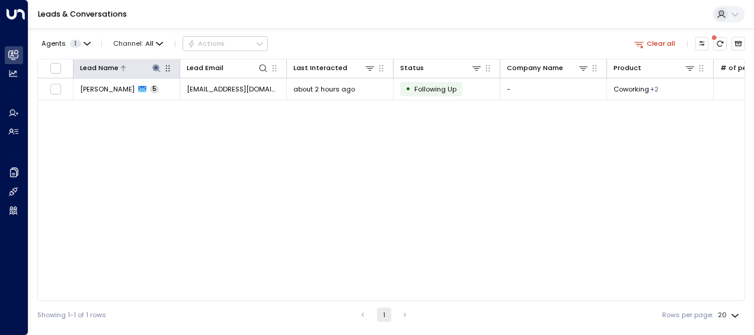
click at [157, 65] on icon at bounding box center [156, 68] width 8 height 8
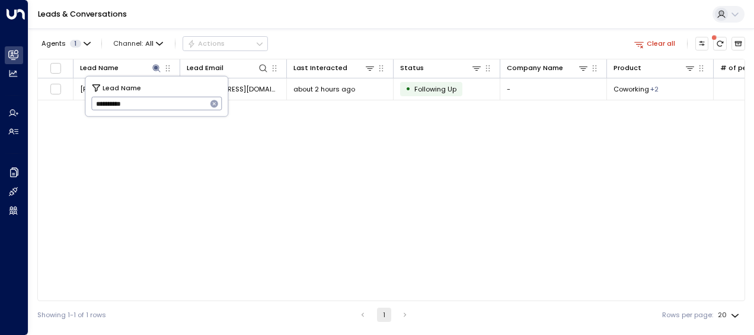
drag, startPoint x: 94, startPoint y: 103, endPoint x: 159, endPoint y: 110, distance: 65.6
click at [159, 110] on input "**********" at bounding box center [149, 104] width 116 height 20
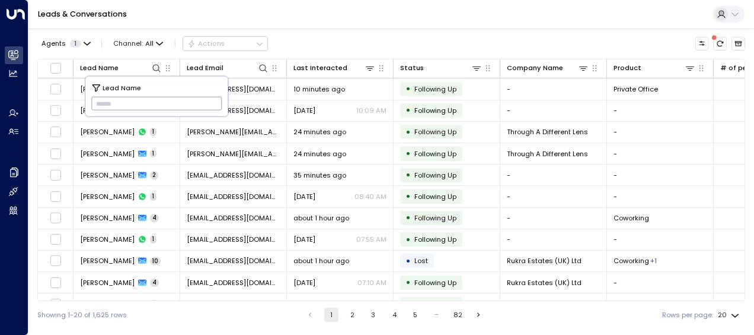
click at [100, 106] on input "text" at bounding box center [156, 104] width 131 height 20
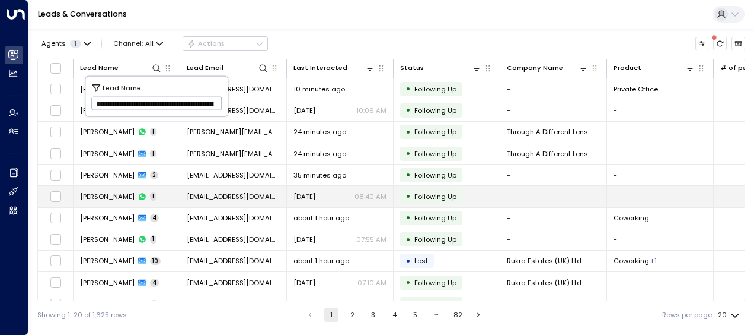
scroll to position [0, 910]
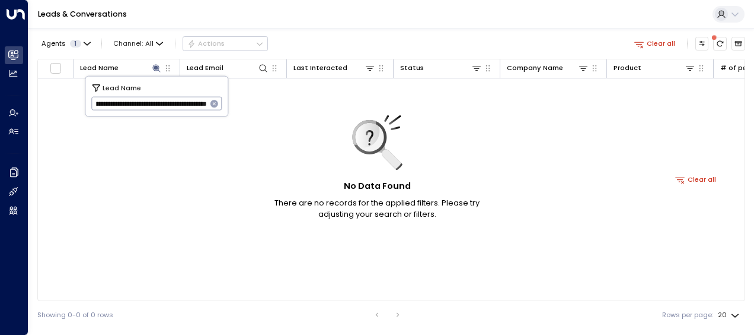
type input "**********"
drag, startPoint x: 206, startPoint y: 106, endPoint x: 58, endPoint y: 91, distance: 149.0
click at [58, 91] on body "**********" at bounding box center [377, 164] width 754 height 328
drag, startPoint x: 95, startPoint y: 102, endPoint x: 249, endPoint y: 109, distance: 154.4
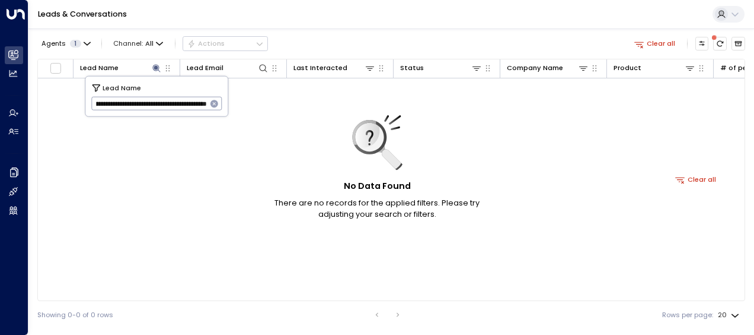
click at [249, 109] on body "**********" at bounding box center [377, 164] width 754 height 328
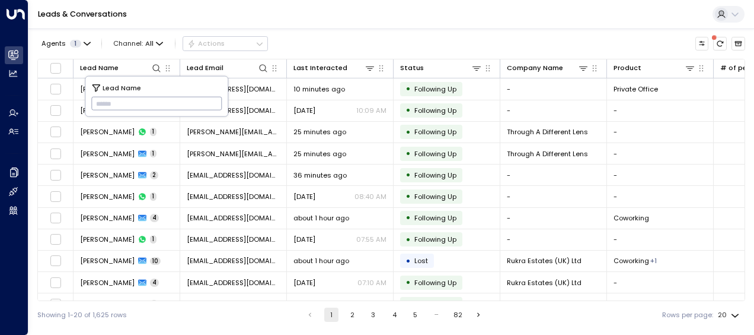
click at [98, 102] on input "text" at bounding box center [156, 104] width 131 height 20
paste input "**********"
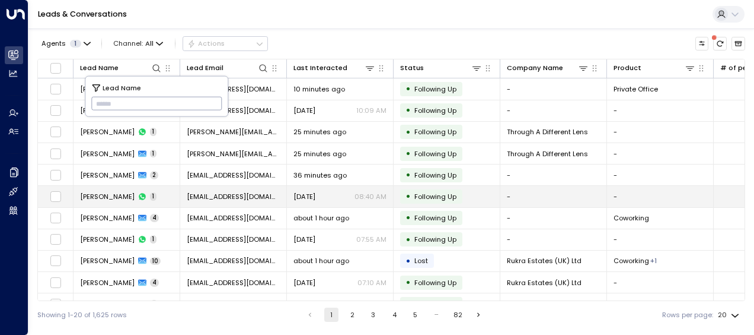
type input "**********"
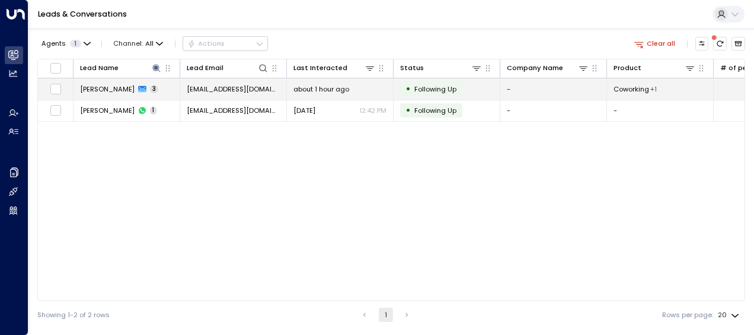
click at [244, 85] on span "[EMAIL_ADDRESS][DOMAIN_NAME]" at bounding box center [233, 88] width 93 height 9
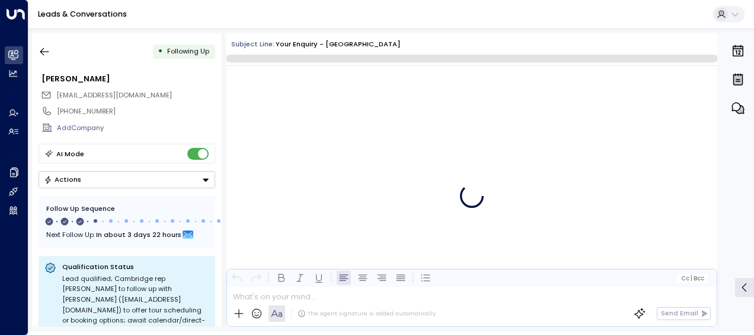
scroll to position [817, 0]
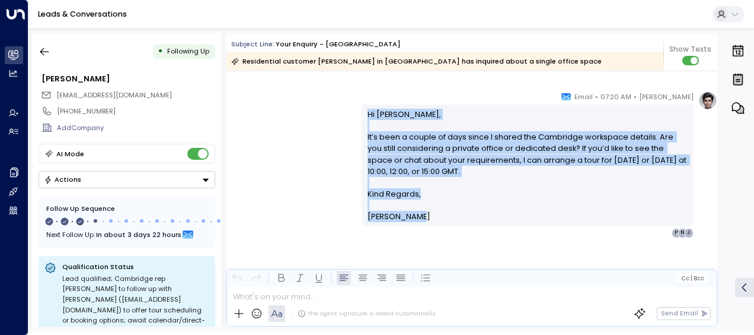
drag, startPoint x: 364, startPoint y: 110, endPoint x: 410, endPoint y: 215, distance: 114.2
click at [410, 215] on div "Hi [PERSON_NAME], It’s been a couple of days since I shared the Cambridge works…" at bounding box center [528, 166] width 321 height 114
drag, startPoint x: 410, startPoint y: 215, endPoint x: 377, endPoint y: 161, distance: 63.2
click at [297, 121] on div "[PERSON_NAME] • 07:20 AM • Email Hi [PERSON_NAME], It’s been a couple of days s…" at bounding box center [472, 164] width 491 height 147
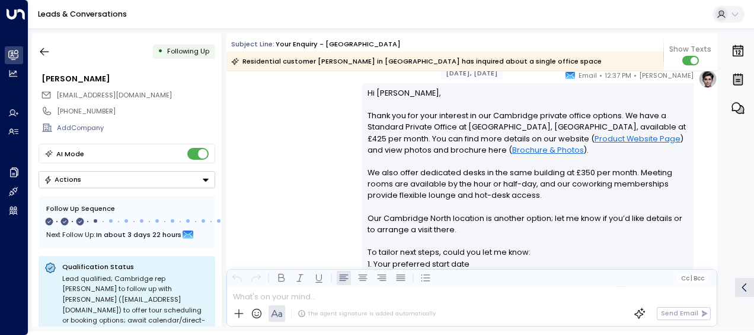
scroll to position [182, 0]
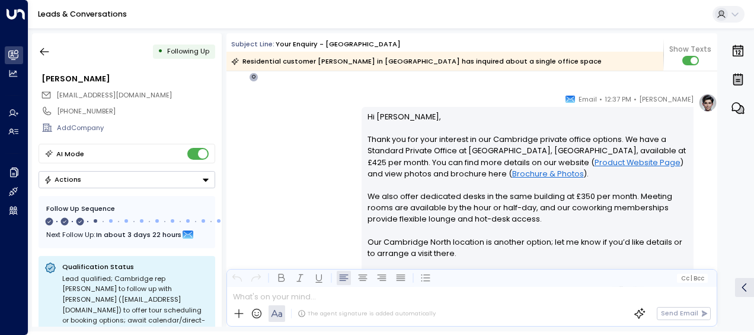
drag, startPoint x: 297, startPoint y: 121, endPoint x: 357, endPoint y: 117, distance: 60.6
click at [357, 117] on div "[PERSON_NAME] • 12:37 PM • Email Hi [PERSON_NAME], Thank you for your interest …" at bounding box center [472, 257] width 491 height 329
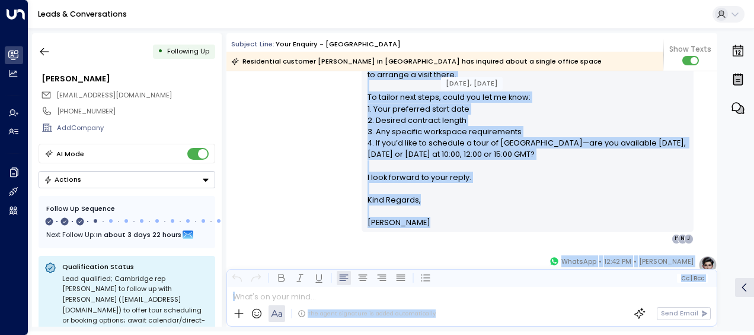
scroll to position [434, 0]
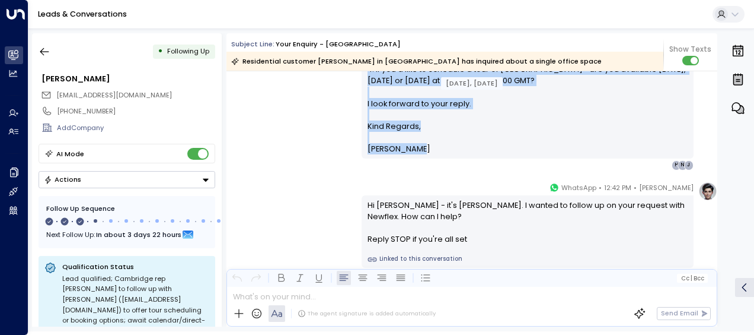
drag, startPoint x: 369, startPoint y: 117, endPoint x: 422, endPoint y: 146, distance: 60.3
click at [422, 146] on div "Hi [PERSON_NAME], Thank you for your interest in our Cambridge private office o…" at bounding box center [528, 7] width 321 height 296
drag, startPoint x: 422, startPoint y: 146, endPoint x: 378, endPoint y: 138, distance: 44.1
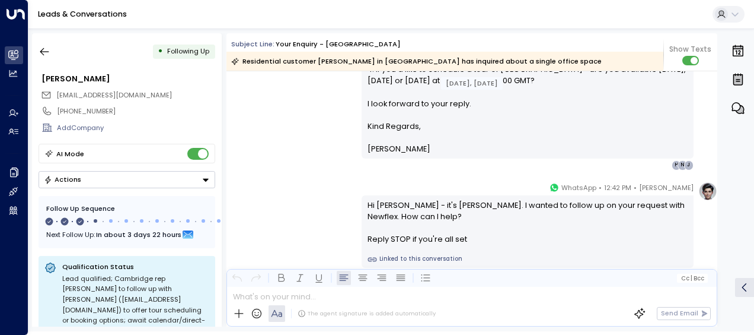
click at [303, 191] on div "[PERSON_NAME] • 12:42 PM • WhatsApp Hi [PERSON_NAME] - it's [PERSON_NAME]. I wa…" at bounding box center [472, 225] width 491 height 86
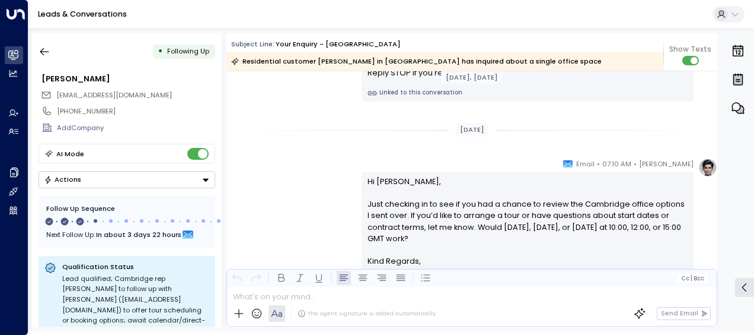
scroll to position [624, 0]
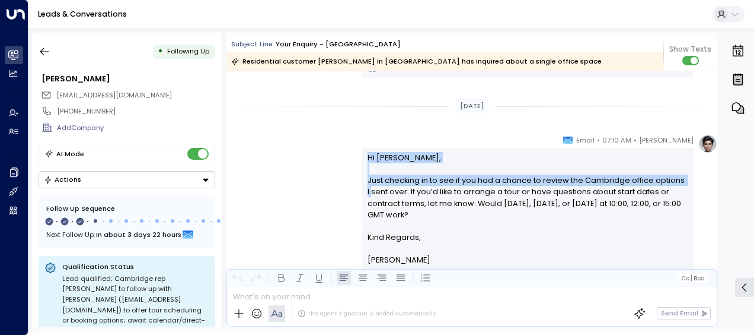
drag, startPoint x: 303, startPoint y: 191, endPoint x: 347, endPoint y: 158, distance: 54.7
click at [347, 158] on div "[PERSON_NAME] • 07:10 AM • Email Hi [PERSON_NAME], Just checking in to see if y…" at bounding box center [472, 207] width 491 height 147
drag, startPoint x: 347, startPoint y: 158, endPoint x: 310, endPoint y: 172, distance: 39.8
click at [310, 172] on div "[PERSON_NAME] • 07:10 AM • Email Hi [PERSON_NAME], Just checking in to see if y…" at bounding box center [472, 207] width 491 height 147
click at [413, 157] on p "Hi [PERSON_NAME], Just checking in to see if you had a chance to review the Cam…" at bounding box center [528, 191] width 321 height 79
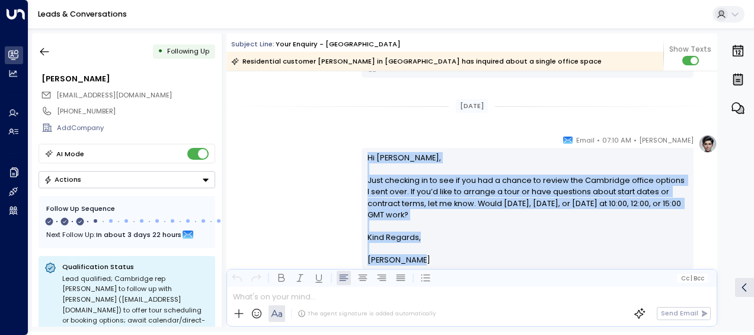
drag, startPoint x: 389, startPoint y: 190, endPoint x: 420, endPoint y: 260, distance: 77.3
click at [420, 260] on div "Hi [PERSON_NAME], Just checking in to see if you had a chance to review the Cam…" at bounding box center [528, 209] width 321 height 114
drag, startPoint x: 420, startPoint y: 260, endPoint x: 375, endPoint y: 208, distance: 69.4
click at [281, 159] on div "[PERSON_NAME] • 07:10 AM • Email Hi [PERSON_NAME], Just checking in to see if y…" at bounding box center [472, 207] width 491 height 147
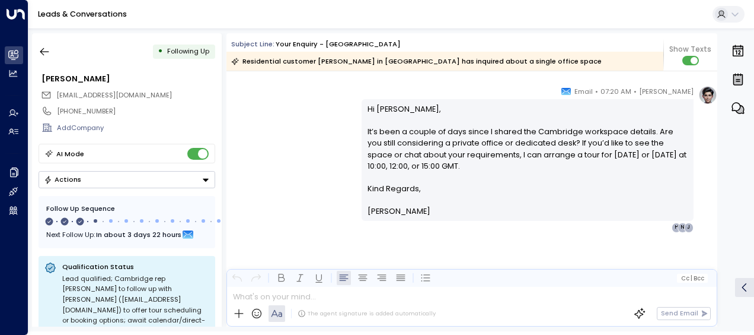
scroll to position [876, 0]
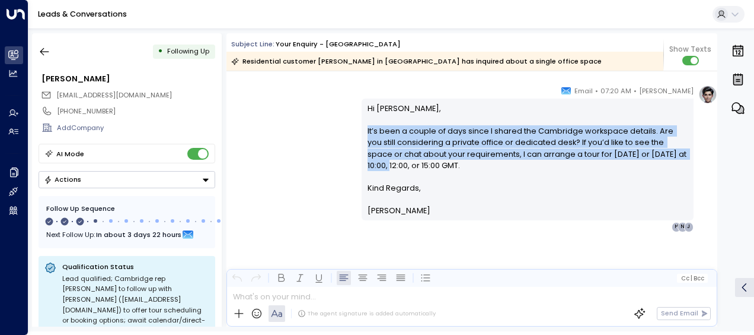
drag, startPoint x: 281, startPoint y: 159, endPoint x: 370, endPoint y: 126, distance: 95.0
click at [370, 126] on div "[PERSON_NAME] • 07:20 AM • Email Hi [PERSON_NAME], It’s been a couple of days s…" at bounding box center [472, 158] width 491 height 147
drag, startPoint x: 370, startPoint y: 126, endPoint x: 299, endPoint y: 112, distance: 72.6
click at [299, 112] on div "[PERSON_NAME] • 07:20 AM • Email Hi [PERSON_NAME], It’s been a couple of days s…" at bounding box center [472, 158] width 491 height 147
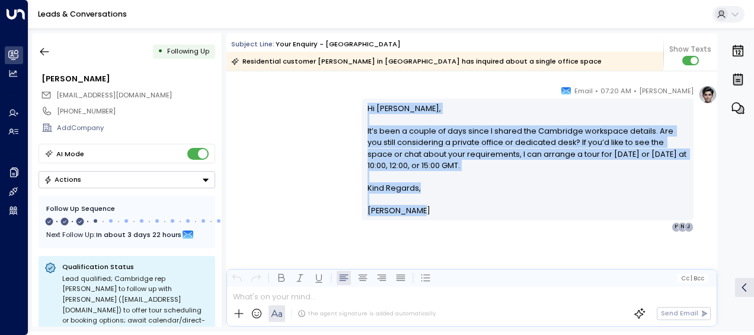
drag, startPoint x: 365, startPoint y: 106, endPoint x: 422, endPoint y: 220, distance: 127.6
click at [422, 220] on div "[PERSON_NAME] • 07:20 AM • Email Hi [PERSON_NAME], It’s been a couple of days s…" at bounding box center [528, 158] width 332 height 147
drag, startPoint x: 422, startPoint y: 220, endPoint x: 385, endPoint y: 152, distance: 77.5
click at [261, 95] on div "[PERSON_NAME] • 07:20 AM • Email Hi [PERSON_NAME], It’s been a couple of days s…" at bounding box center [472, 158] width 491 height 147
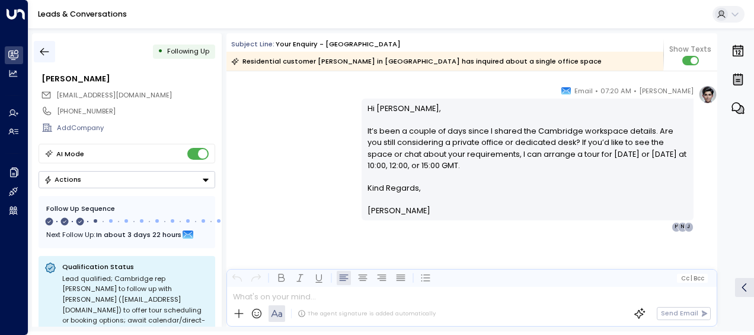
click at [43, 52] on icon "button" at bounding box center [44, 52] width 9 height 8
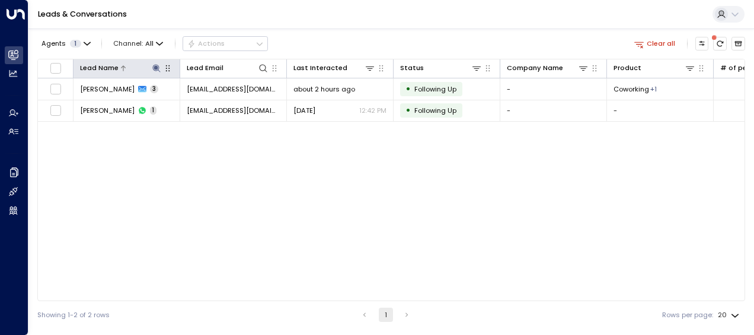
click at [157, 65] on icon at bounding box center [156, 67] width 9 height 9
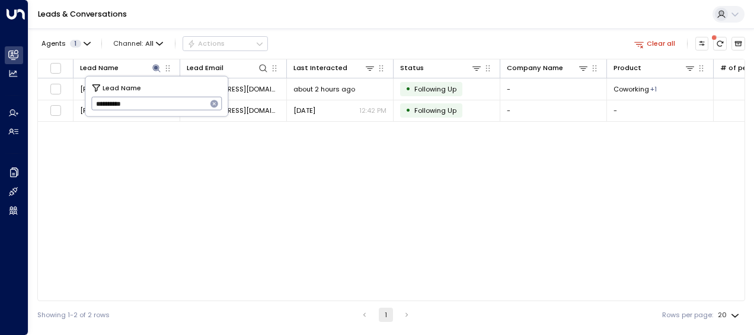
drag, startPoint x: 93, startPoint y: 105, endPoint x: 173, endPoint y: 113, distance: 81.1
click at [173, 113] on div "**********" at bounding box center [156, 97] width 142 height 40
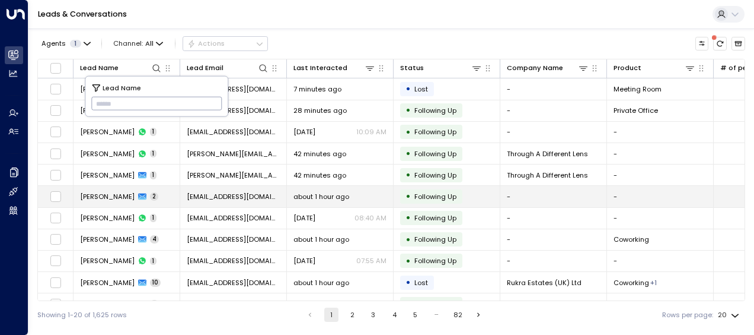
type input "**********"
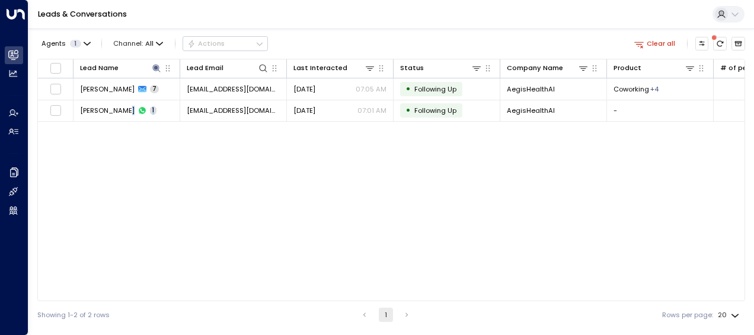
drag, startPoint x: 126, startPoint y: 196, endPoint x: 186, endPoint y: 192, distance: 60.1
click at [186, 192] on div "Lead Name Lead Email Last Interacted Status Company Name Product # of people AI…" at bounding box center [391, 180] width 708 height 242
drag, startPoint x: 186, startPoint y: 192, endPoint x: 247, endPoint y: 85, distance: 122.5
click at [247, 85] on span "[EMAIL_ADDRESS][DOMAIN_NAME]" at bounding box center [233, 88] width 93 height 9
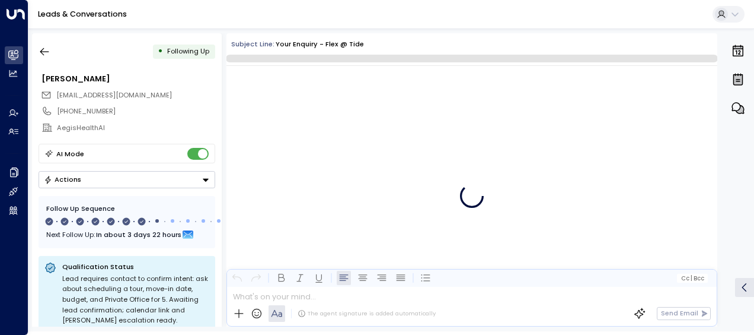
scroll to position [2889, 0]
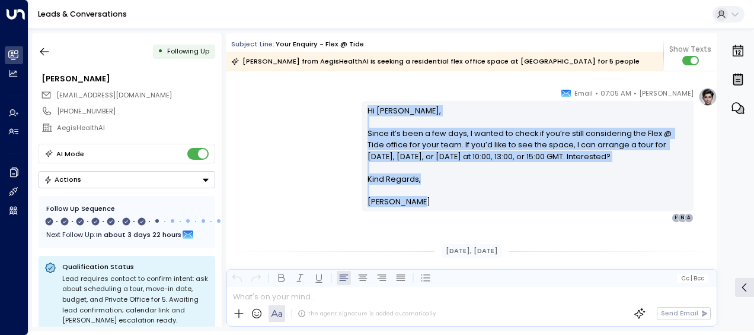
drag, startPoint x: 364, startPoint y: 109, endPoint x: 410, endPoint y: 205, distance: 106.4
click at [410, 205] on div "Hi [PERSON_NAME], Since it’s been a few days, I wanted to check if you’re still…" at bounding box center [528, 156] width 321 height 103
drag, startPoint x: 410, startPoint y: 205, endPoint x: 386, endPoint y: 190, distance: 28.8
click at [46, 49] on icon "button" at bounding box center [45, 52] width 12 height 12
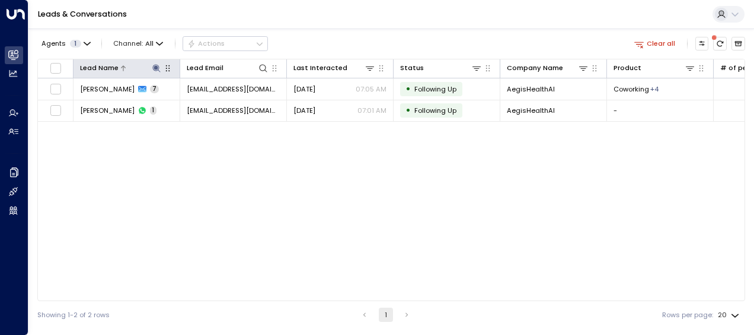
click at [157, 66] on icon at bounding box center [156, 68] width 8 height 8
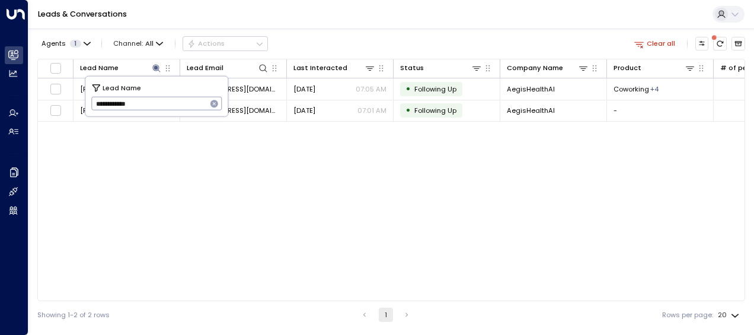
drag, startPoint x: 94, startPoint y: 103, endPoint x: 159, endPoint y: 98, distance: 64.8
click at [159, 98] on input "**********" at bounding box center [149, 104] width 116 height 20
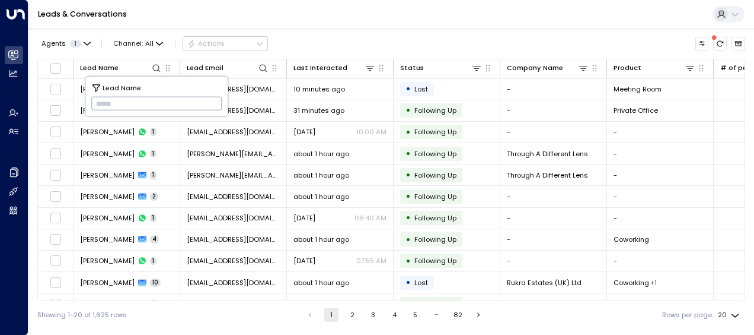
click at [105, 101] on input "text" at bounding box center [156, 104] width 131 height 20
type input "**********"
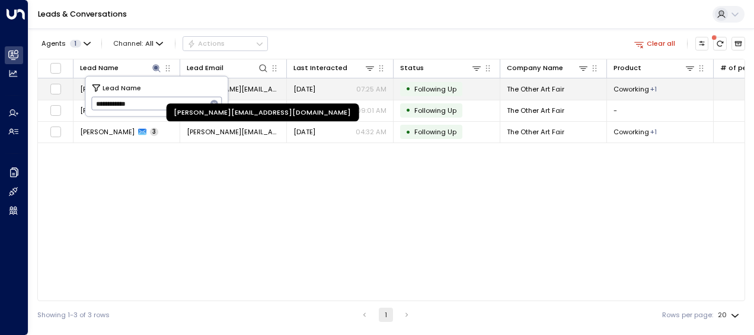
click at [241, 85] on span "[PERSON_NAME][EMAIL_ADDRESS][DOMAIN_NAME]" at bounding box center [233, 88] width 93 height 9
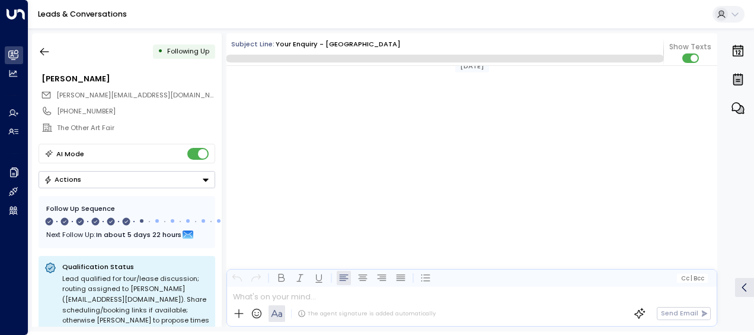
scroll to position [2988, 0]
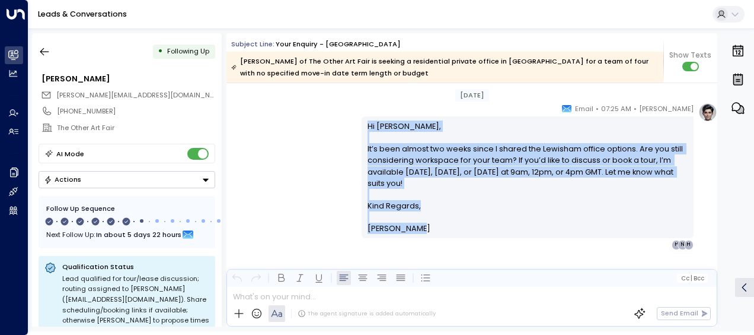
drag, startPoint x: 367, startPoint y: 127, endPoint x: 419, endPoint y: 225, distance: 111.4
click at [419, 225] on div "Hi [PERSON_NAME], It’s been almost two weeks since I shared the Lewisham office…" at bounding box center [528, 177] width 321 height 114
drag, startPoint x: 419, startPoint y: 225, endPoint x: 382, endPoint y: 171, distance: 66.1
